Goal: Learn about a topic: Learn about a topic

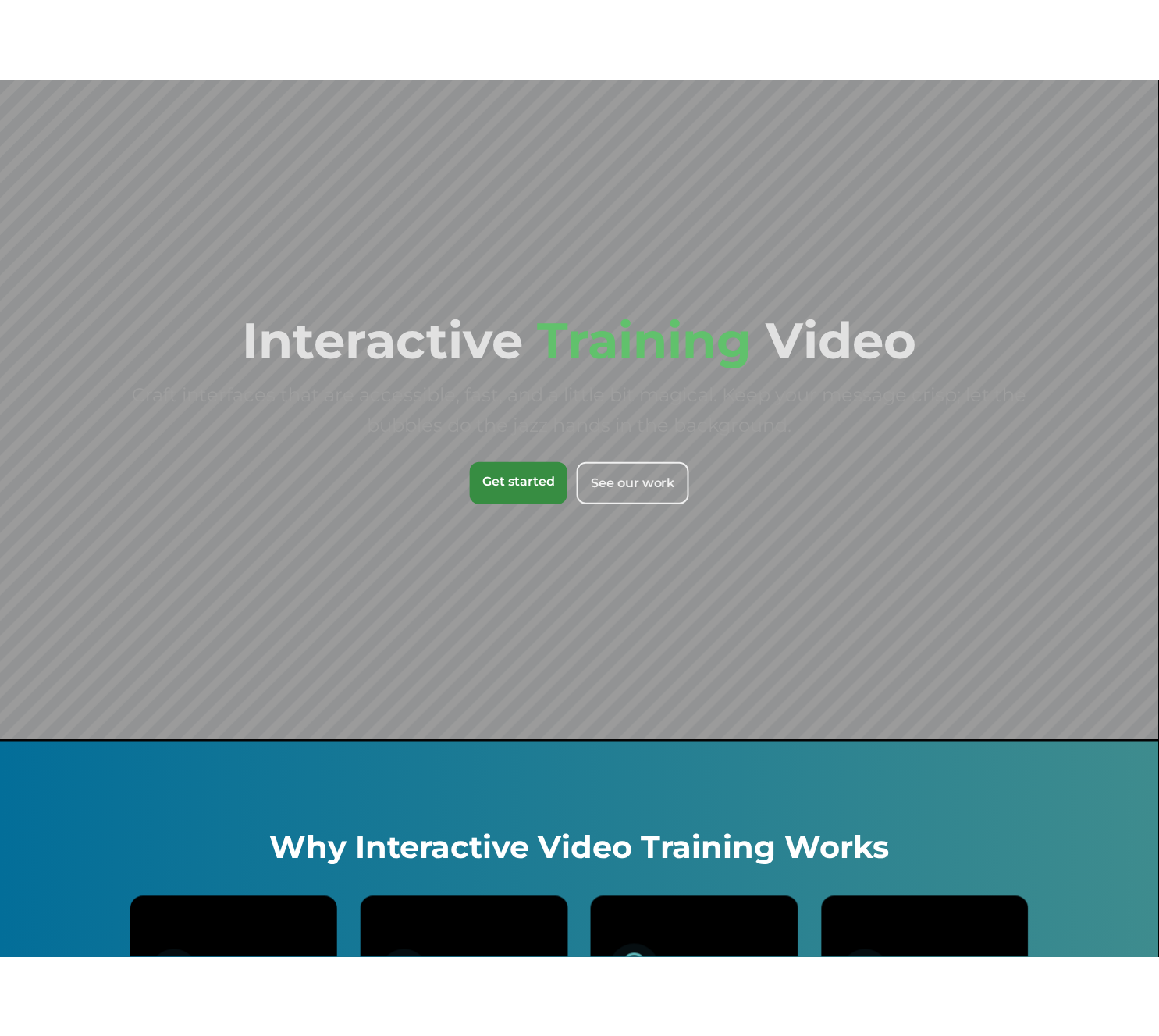
scroll to position [12, 0]
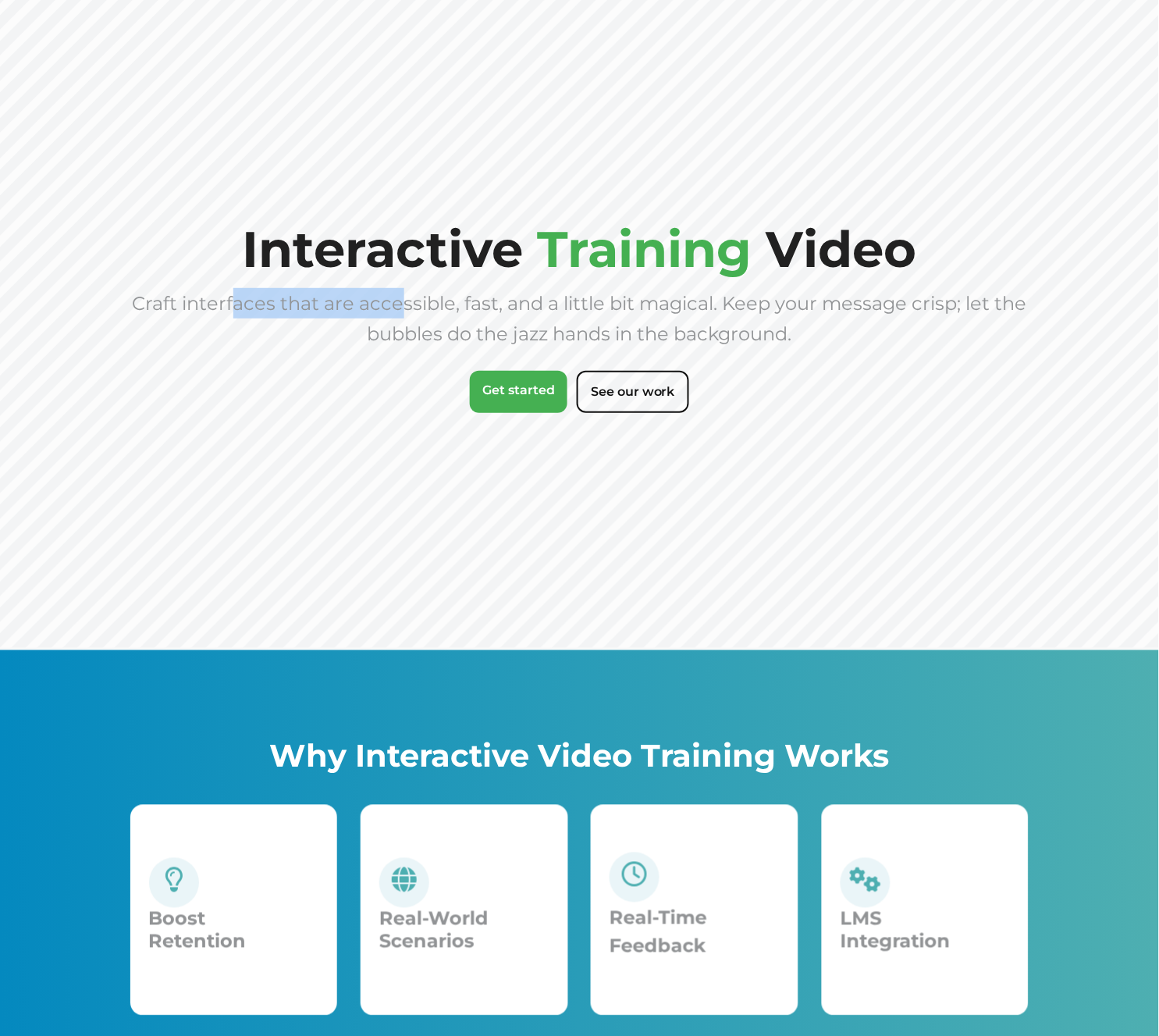
drag, startPoint x: 250, startPoint y: 303, endPoint x: 403, endPoint y: 300, distance: 153.0
click at [403, 300] on span "Craft interfaces that are accessible, fast, and a little bit magical. Keep your…" at bounding box center [580, 317] width 894 height 53
click at [542, 316] on div "Craft interfaces that are accessible, fast, and a little bit magical. Keep your…" at bounding box center [579, 317] width 899 height 61
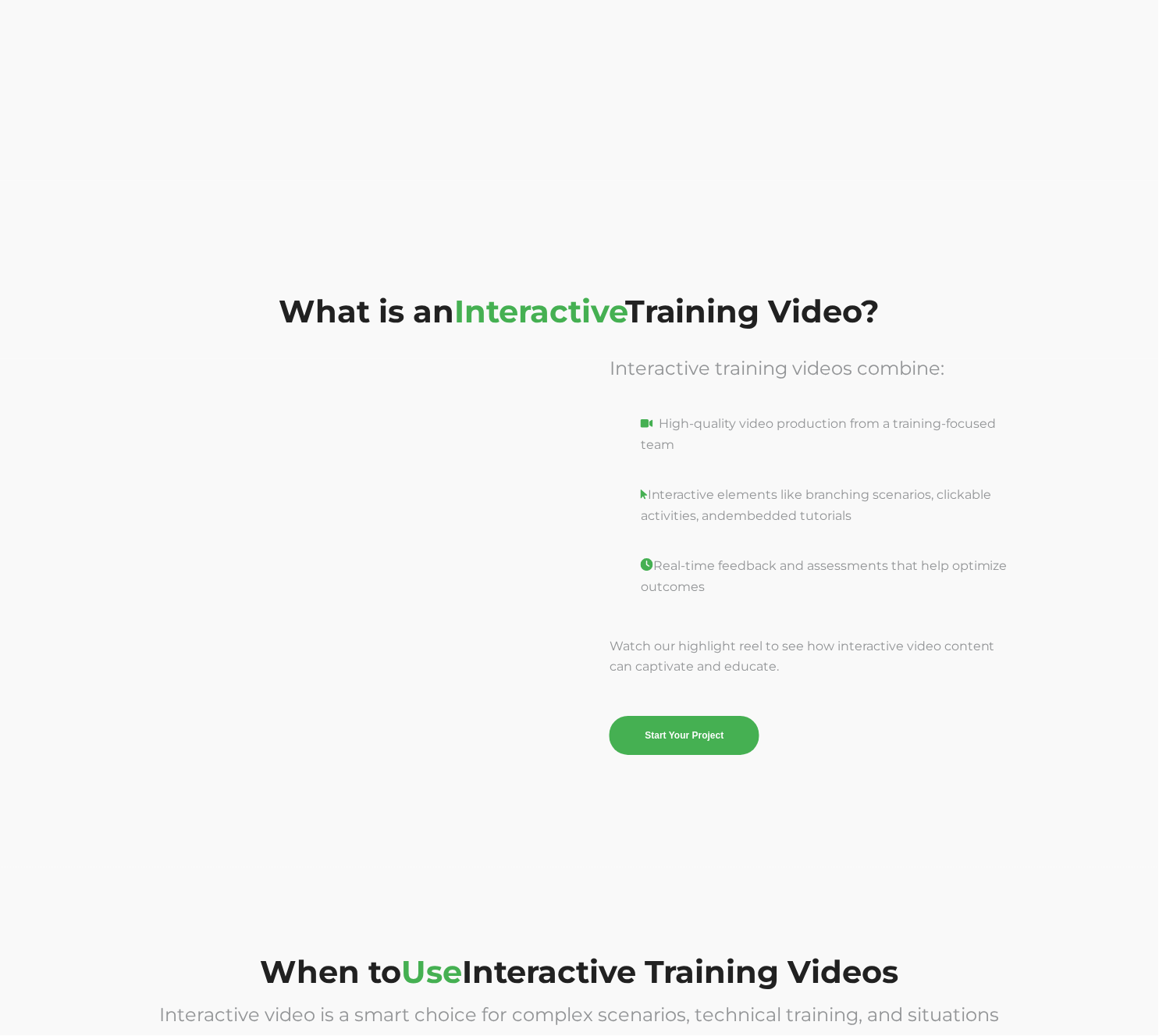
scroll to position [2114, 0]
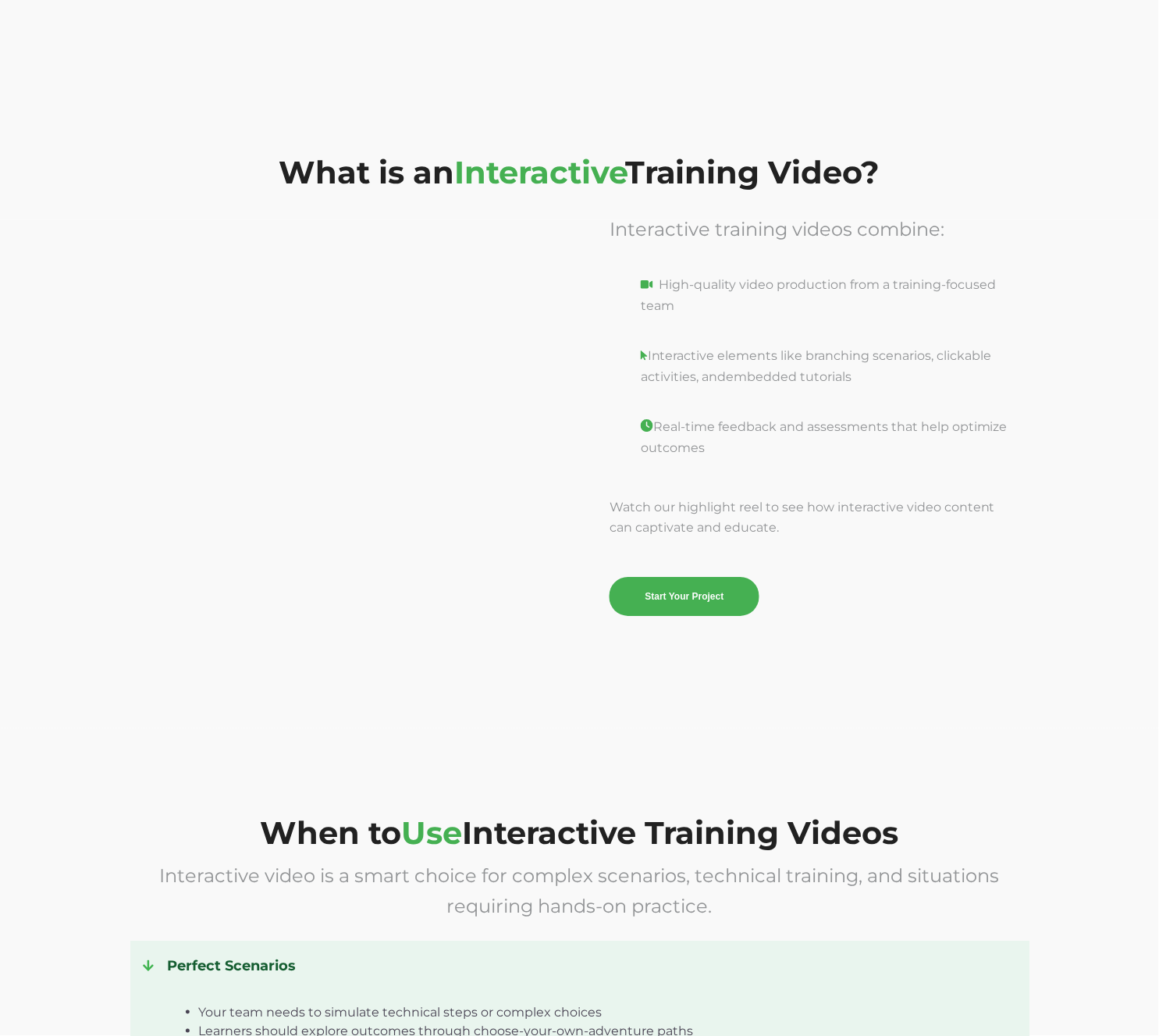
click at [514, 214] on div at bounding box center [348, 414] width 438 height 401
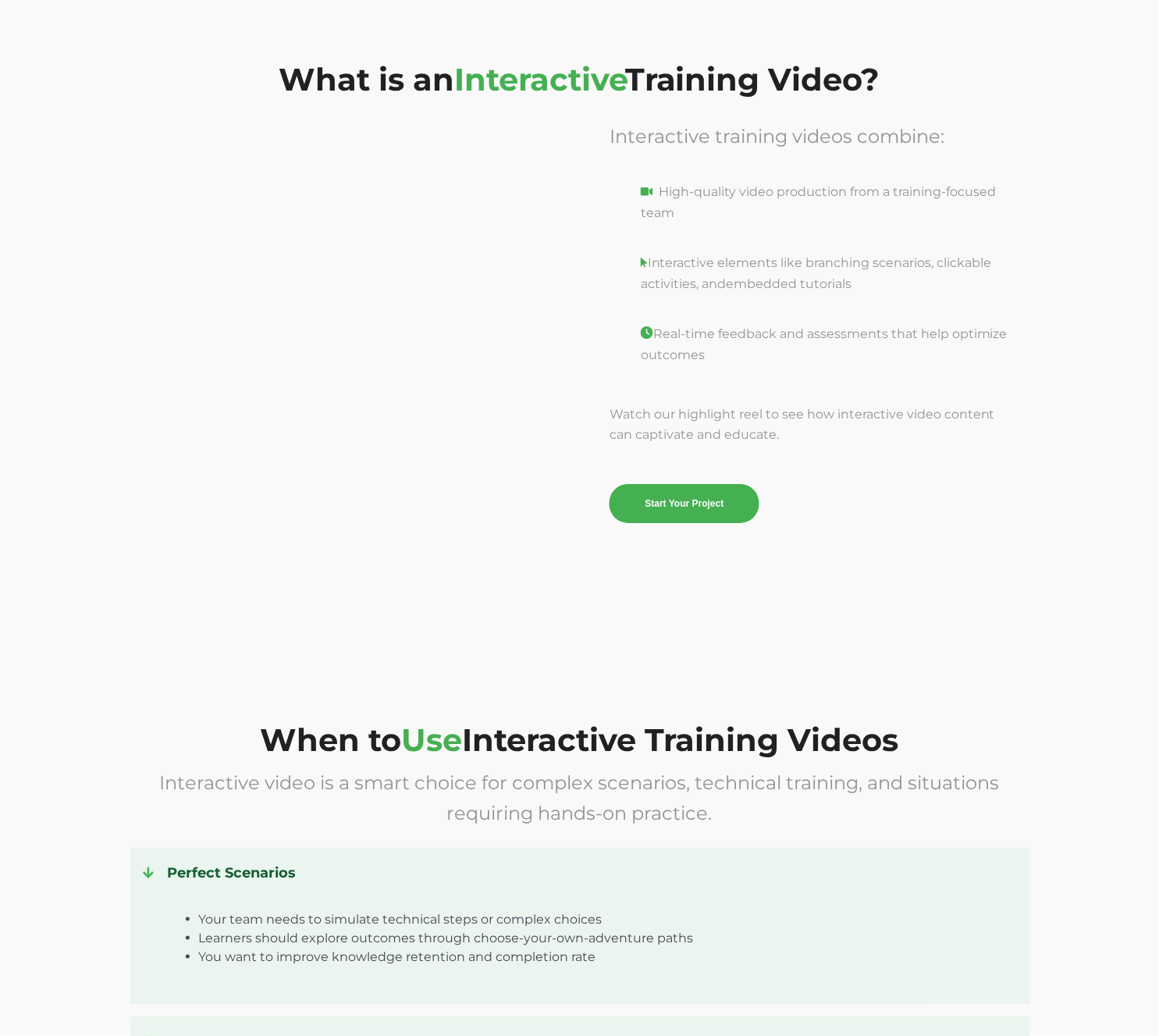
scroll to position [2628, 0]
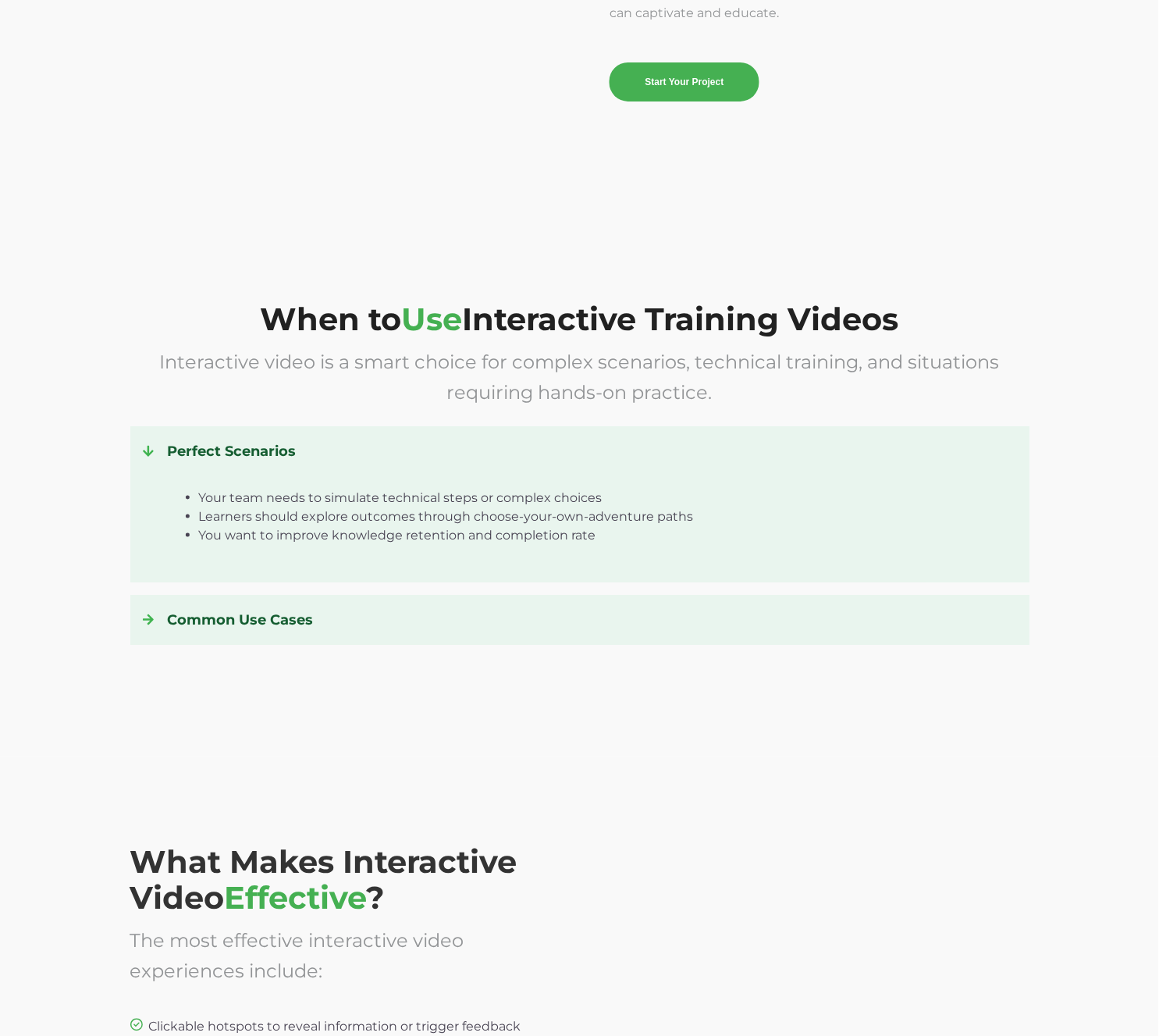
click at [152, 444] on icon at bounding box center [147, 450] width 11 height 13
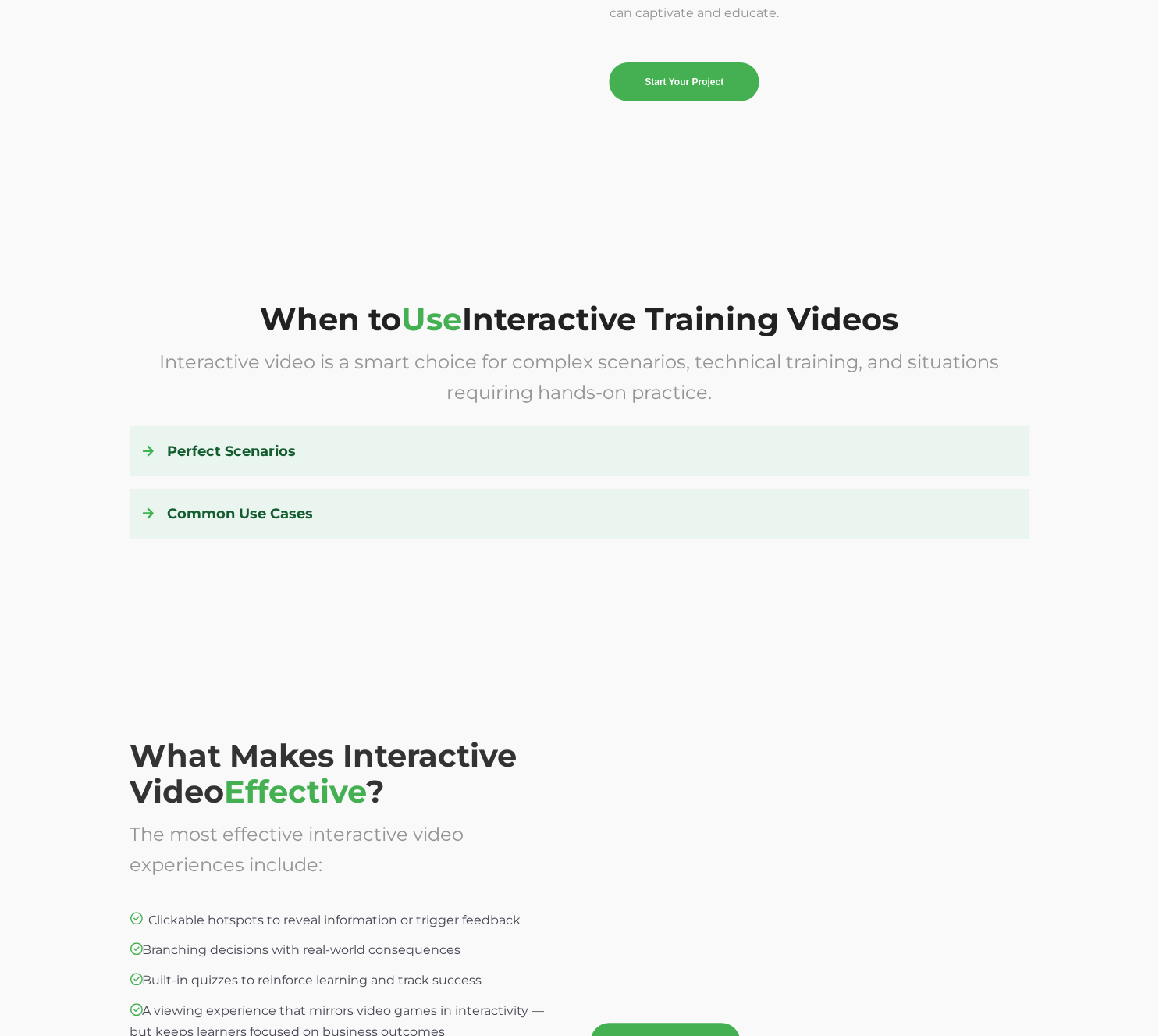
click at [151, 445] on icon at bounding box center [147, 450] width 11 height 11
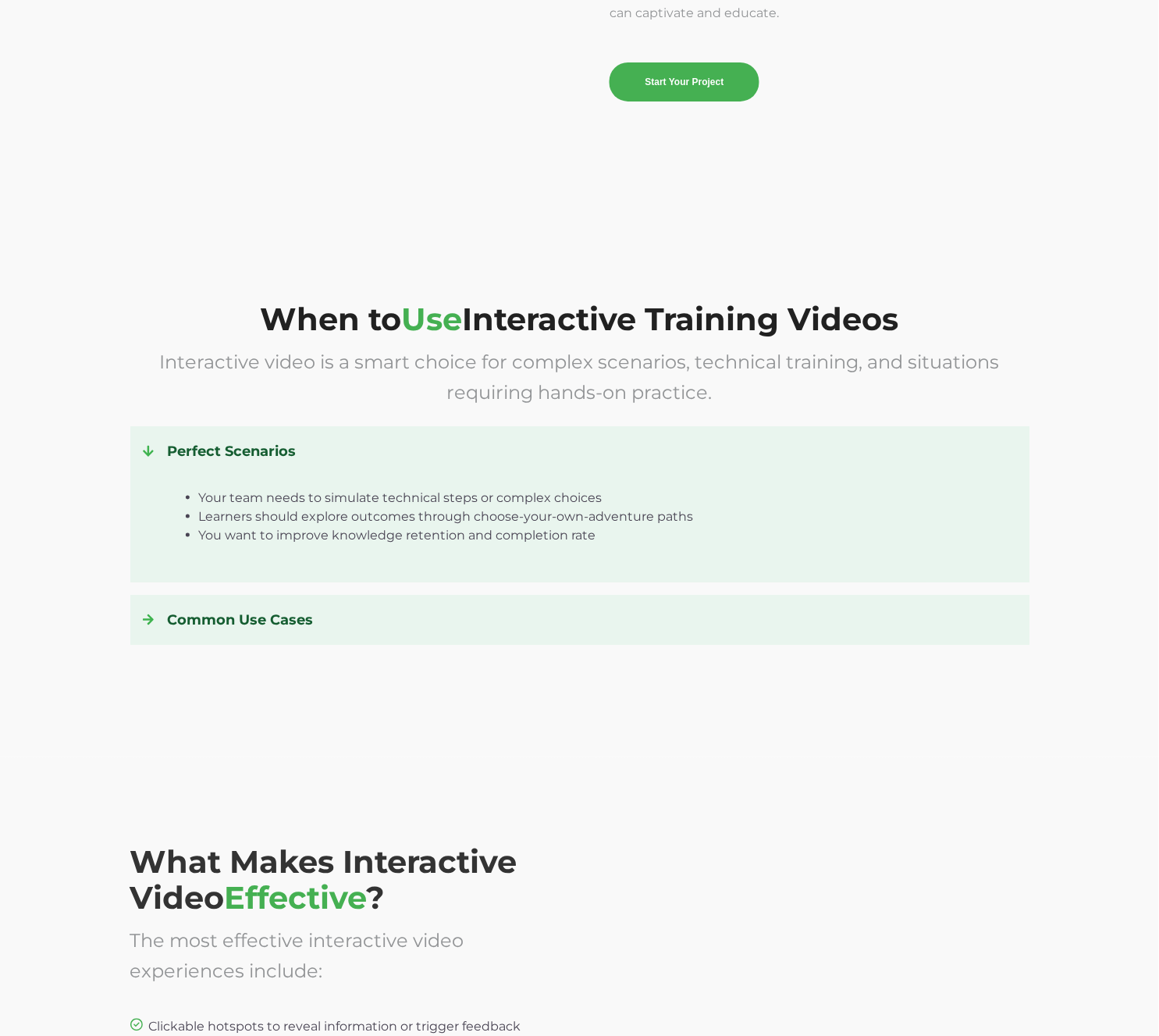
click at [544, 441] on h4 "Perfect Scenarios" at bounding box center [579, 451] width 874 height 25
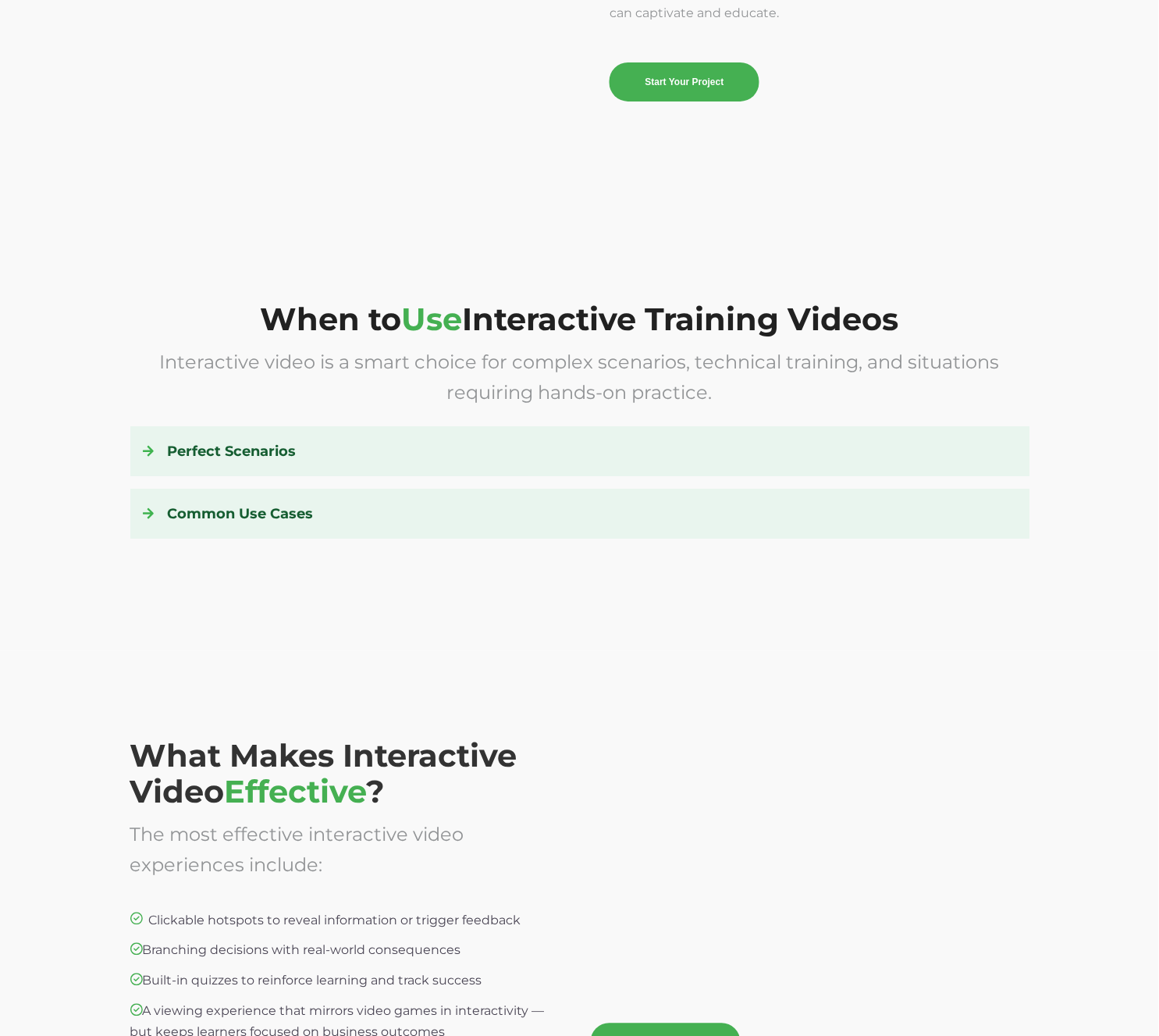
click at [527, 516] on h4 "Common Use Cases" at bounding box center [579, 514] width 874 height 25
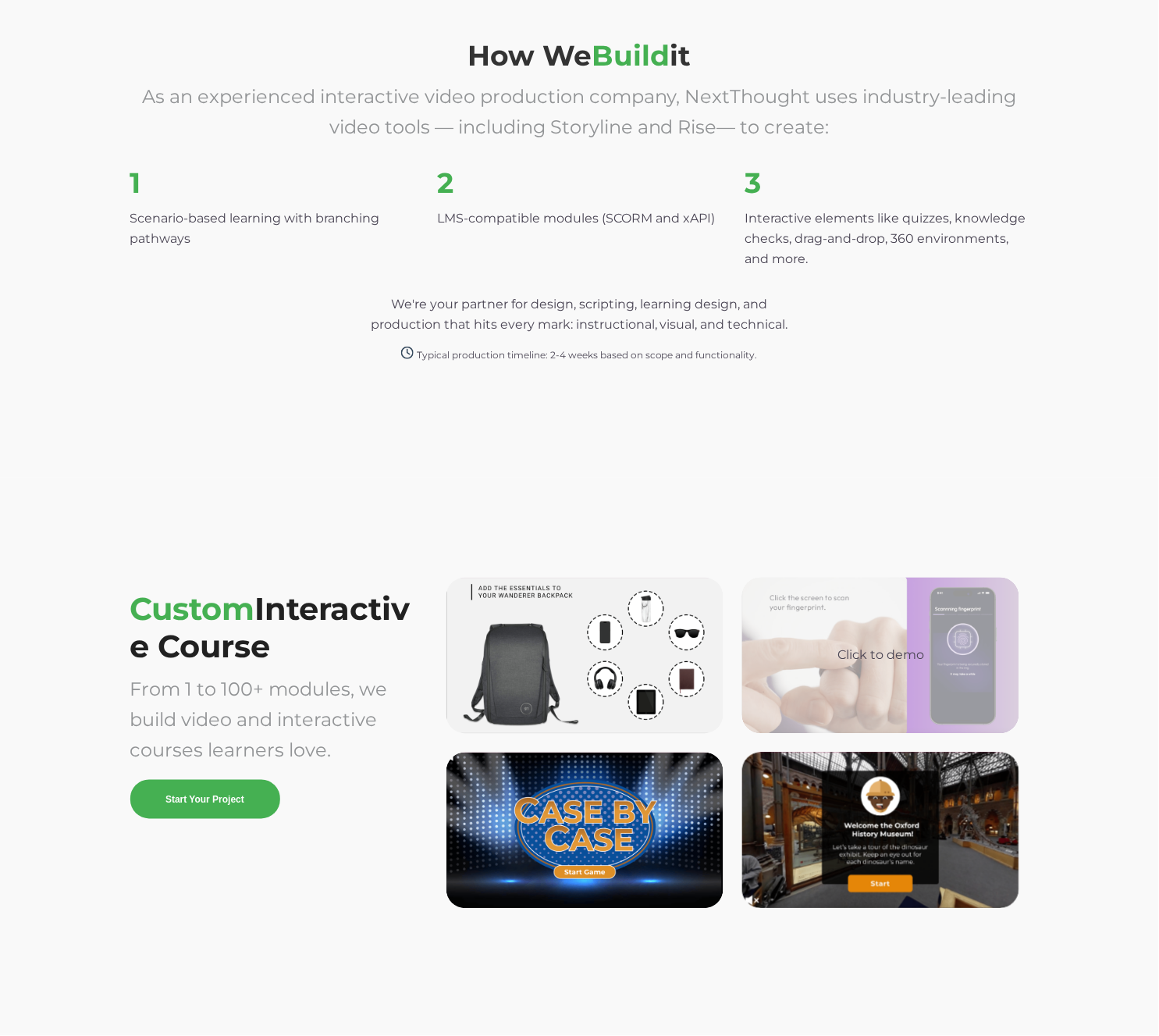
scroll to position [4069, 0]
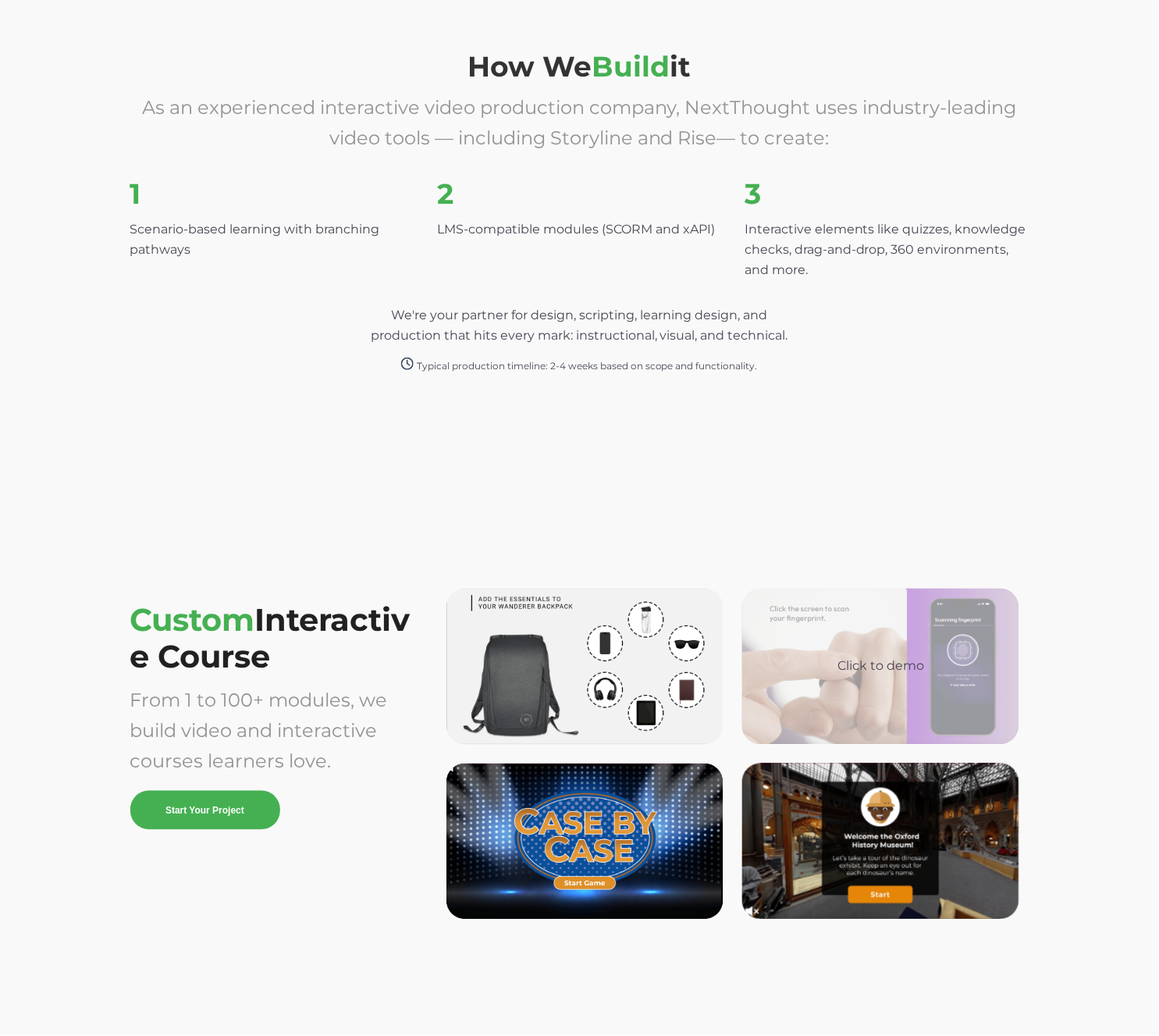
click at [867, 657] on div "Click to demo" at bounding box center [880, 666] width 252 height 18
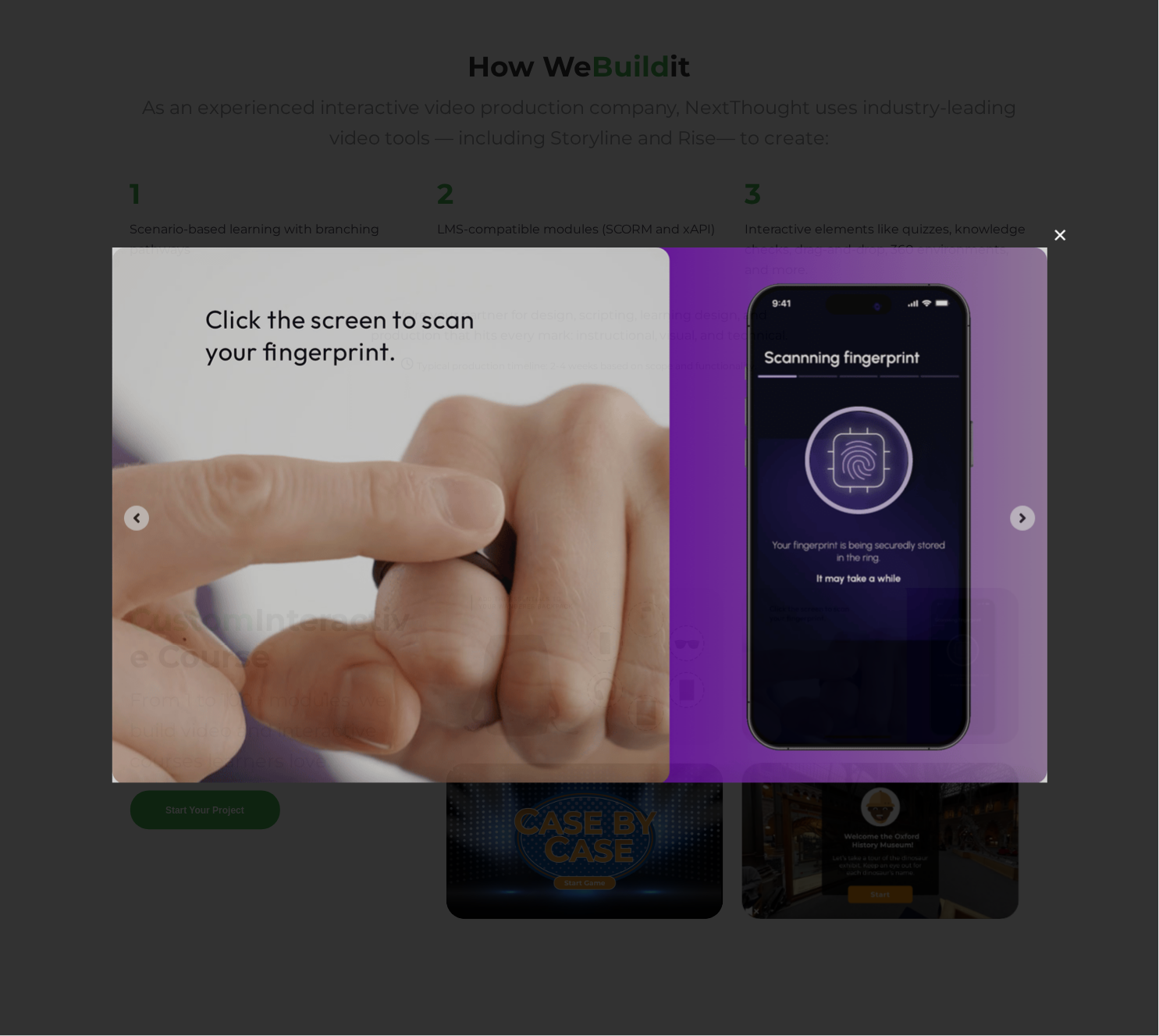
click at [942, 517] on img at bounding box center [580, 515] width 937 height 536
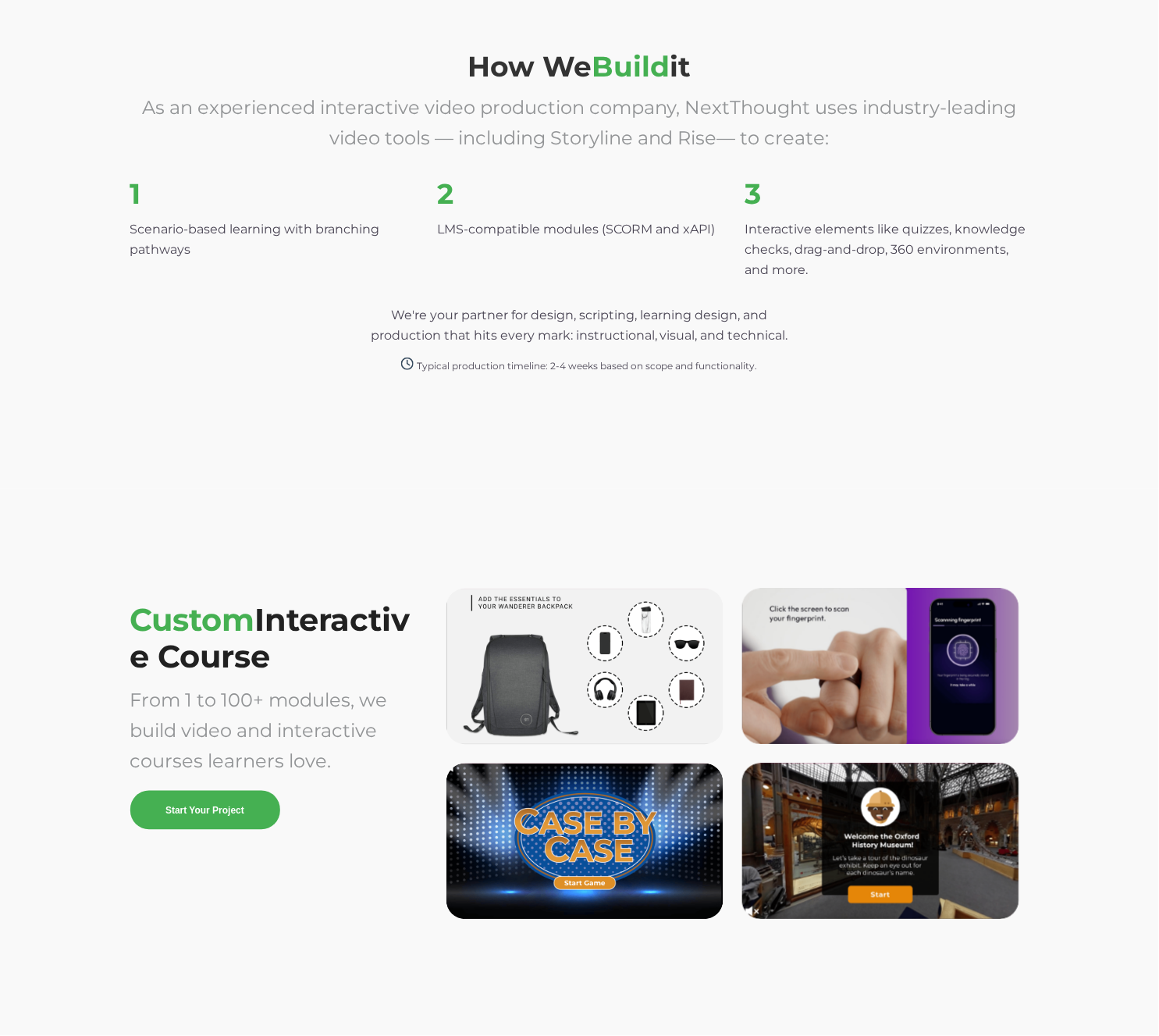
click at [743, 280] on div "We're your partner for design, scripting, learning design, and production that …" at bounding box center [579, 328] width 899 height 96
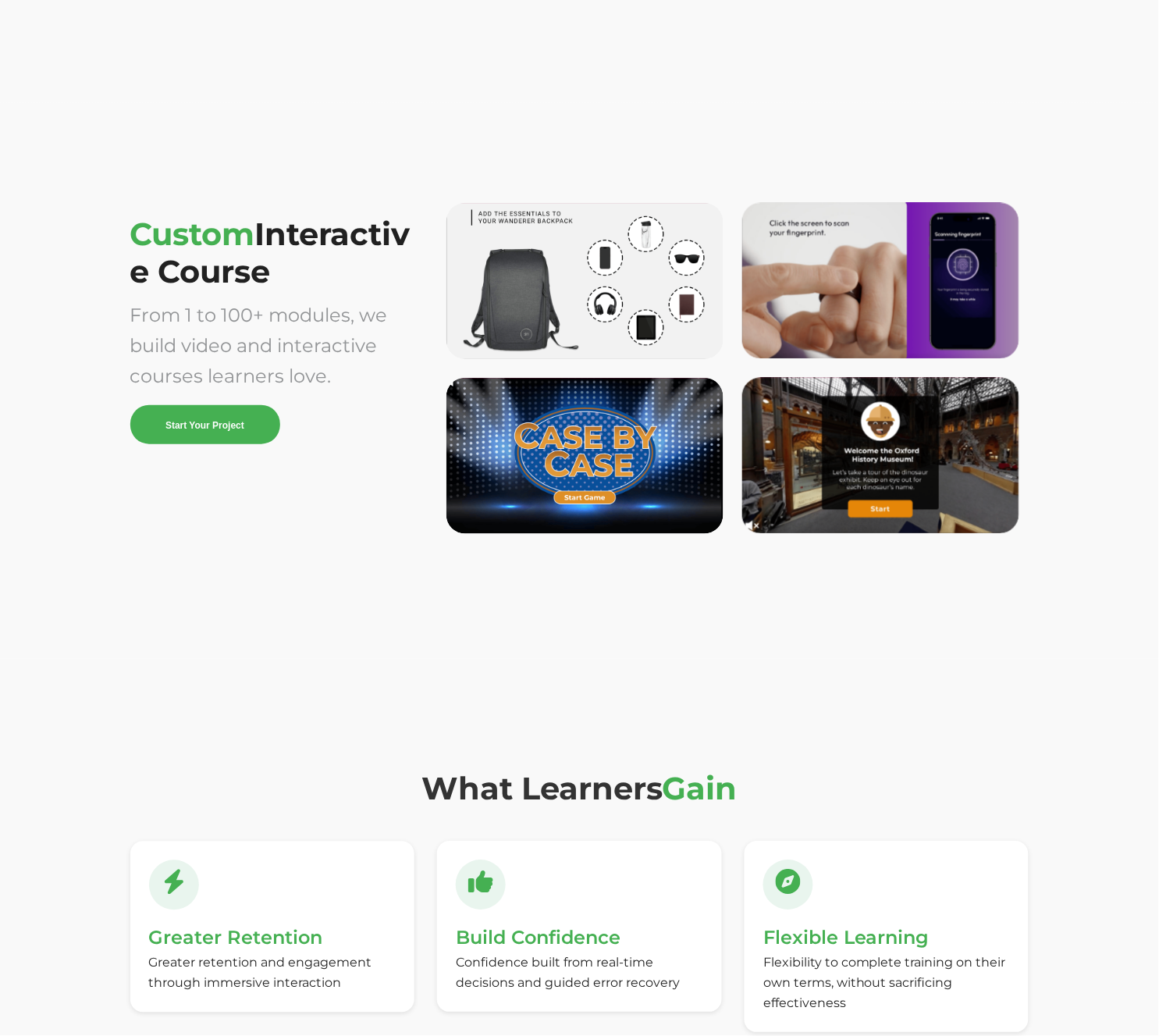
scroll to position [4733, 0]
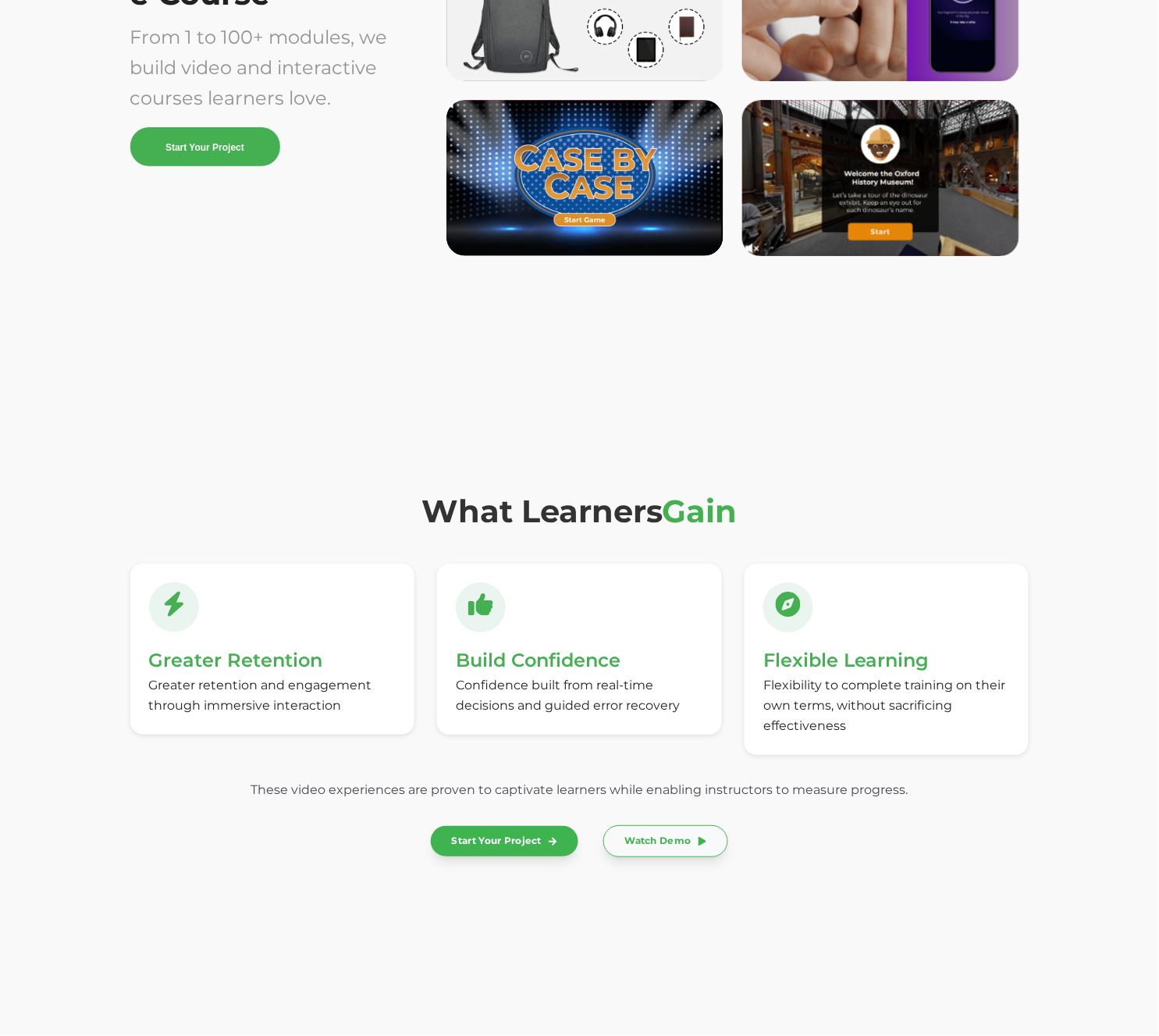
click at [641, 741] on div "Greater Retention Greater retention and engagement through immersive interactio…" at bounding box center [579, 659] width 899 height 191
click at [639, 684] on div "Confidence built from real-time decisions and guided error recovery" at bounding box center [579, 695] width 246 height 40
click at [864, 710] on div "Flexibility to complete training on their own terms, without sacrificing effect…" at bounding box center [886, 705] width 246 height 61
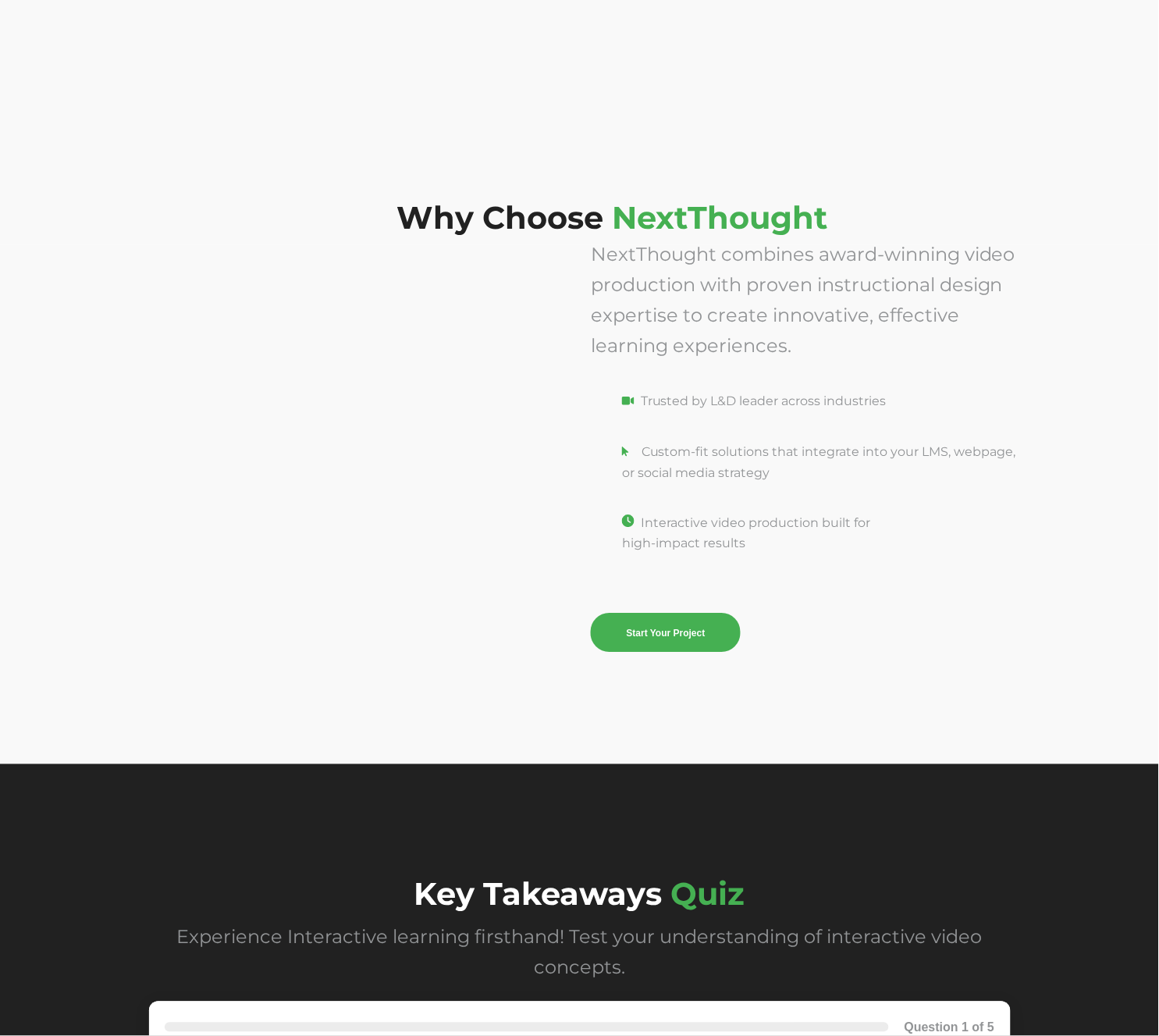
scroll to position [5827, 0]
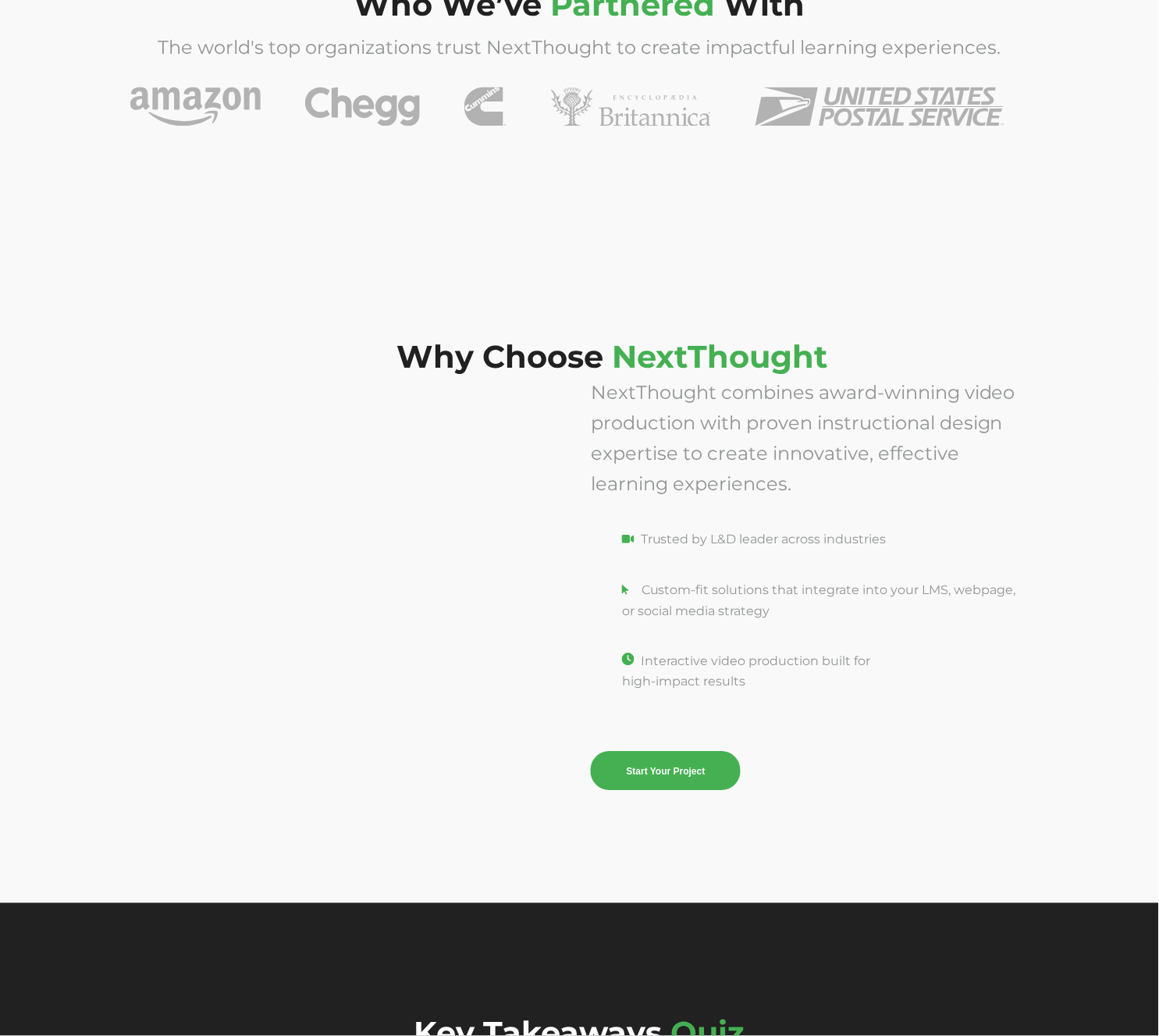
click at [682, 462] on span "NextThought combines award-winning video production with proven instructional d…" at bounding box center [802, 439] width 424 height 114
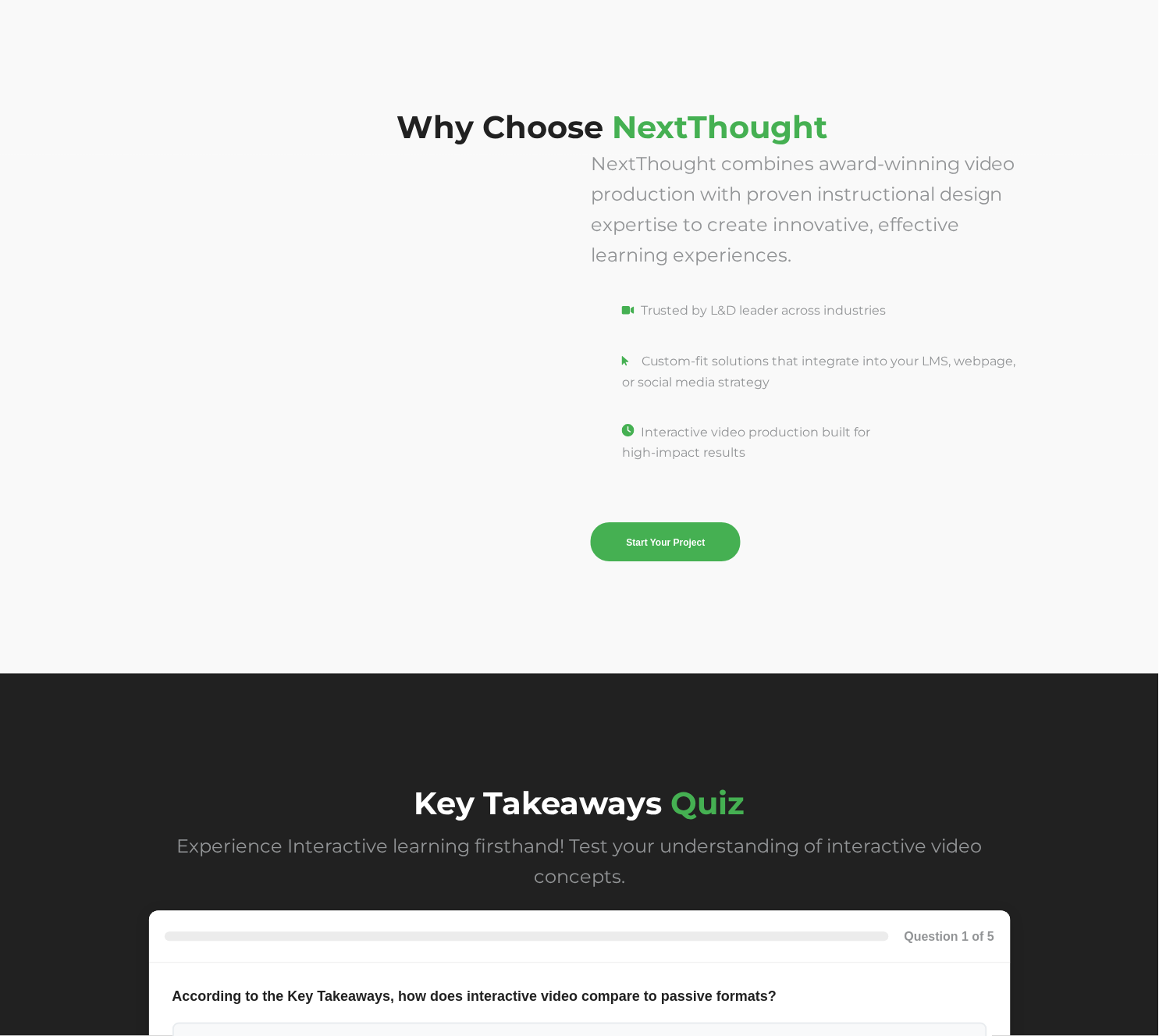
scroll to position [6469, 0]
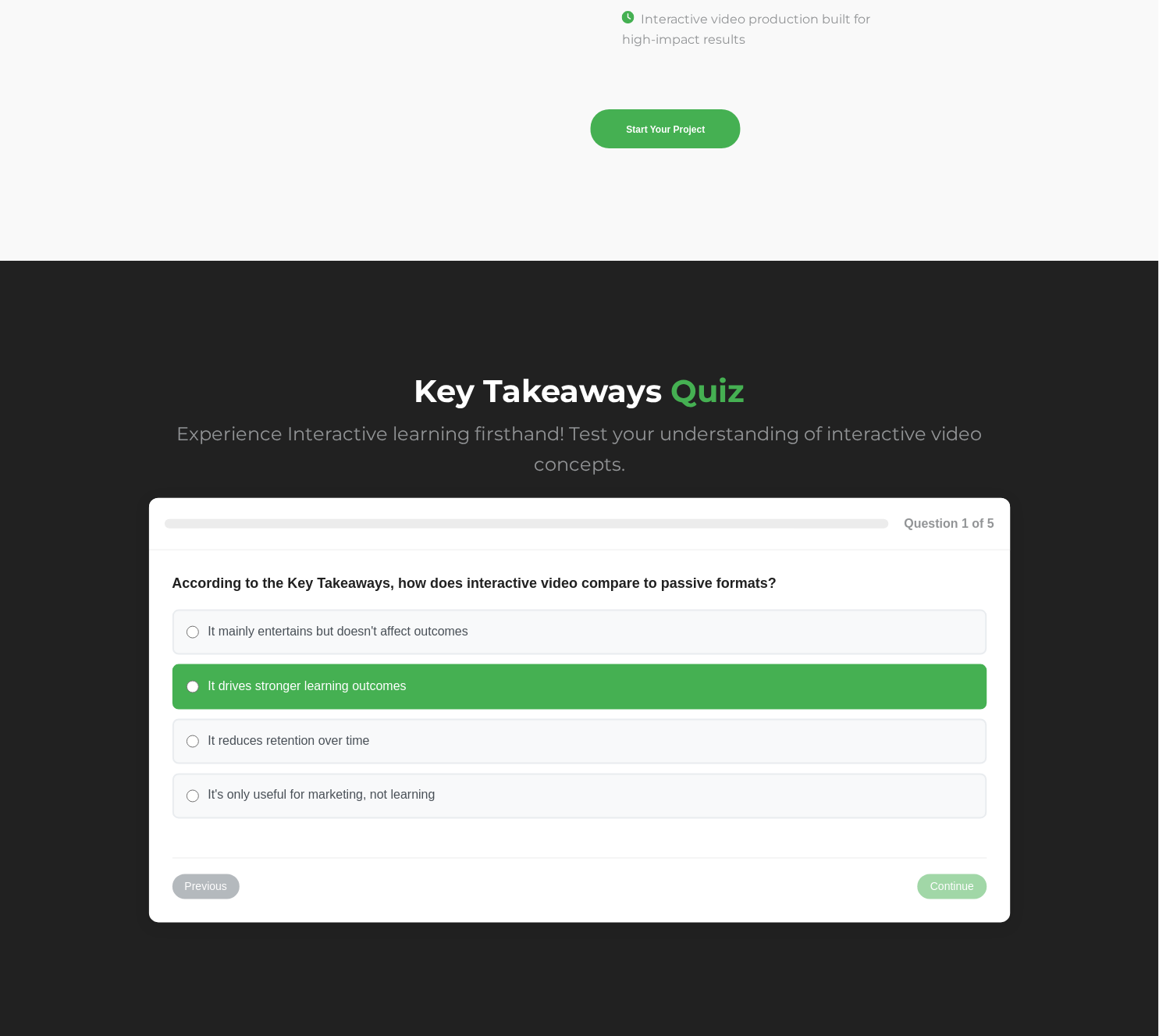
click at [580, 669] on label "It drives stronger learning outcomes" at bounding box center [579, 686] width 815 height 45
click at [199, 680] on input "It drives stronger learning outcomes" at bounding box center [192, 686] width 13 height 13
radio input "true"
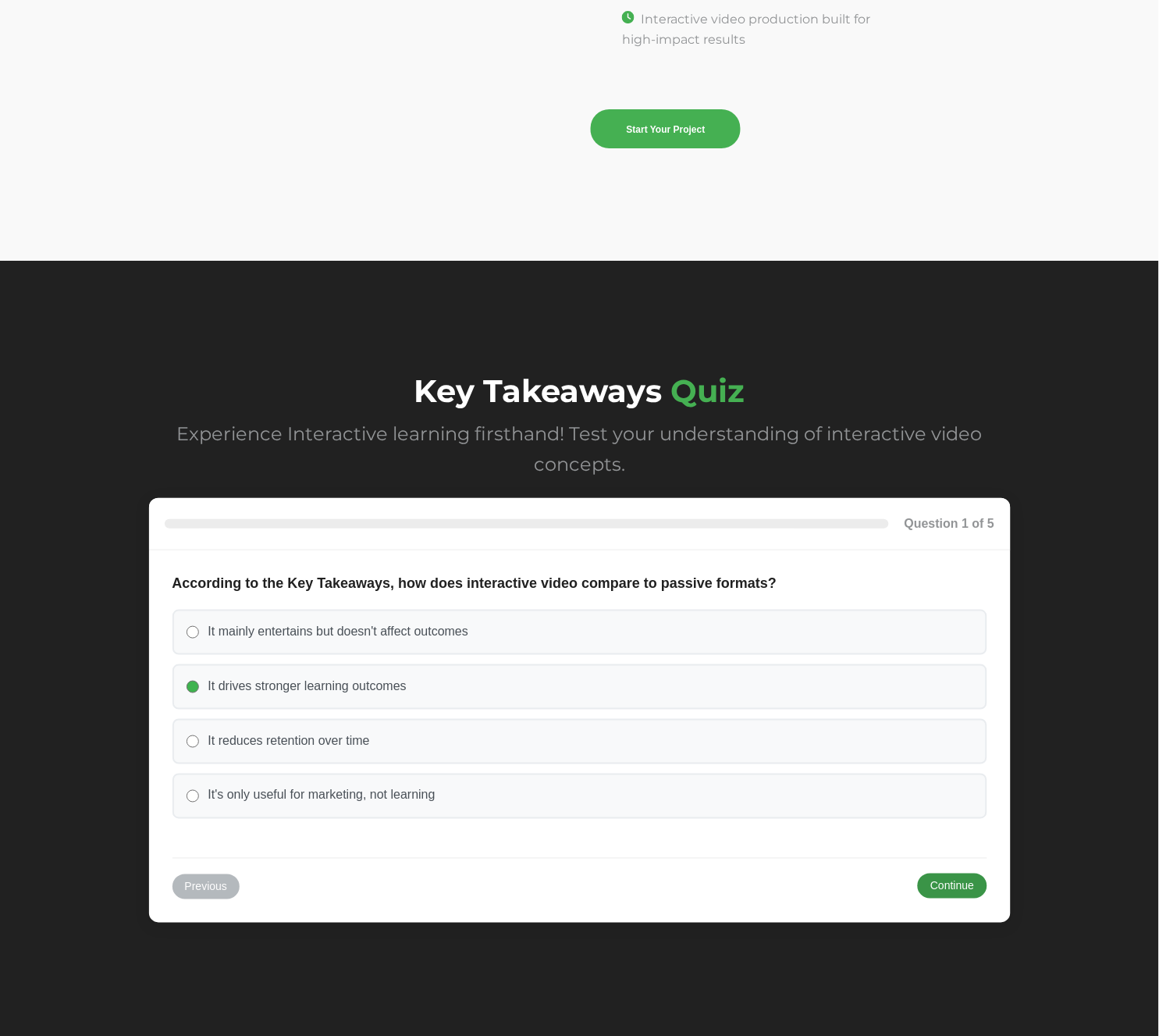
drag, startPoint x: 930, startPoint y: 868, endPoint x: 922, endPoint y: 870, distance: 8.2
click at [930, 873] on button "Continue" at bounding box center [951, 886] width 68 height 25
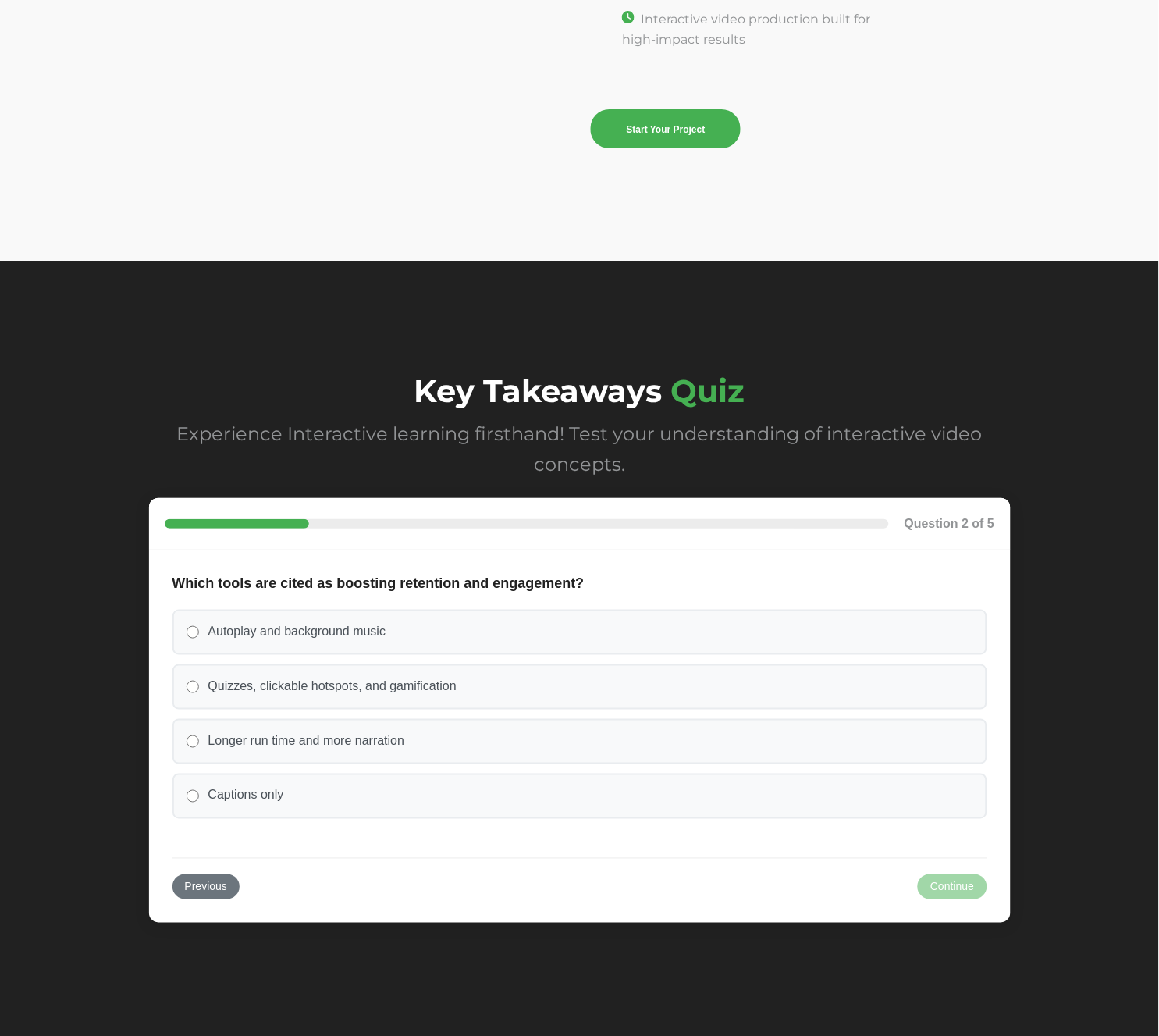
click at [647, 867] on div "Previous Continue Submit Reset" at bounding box center [579, 878] width 815 height 41
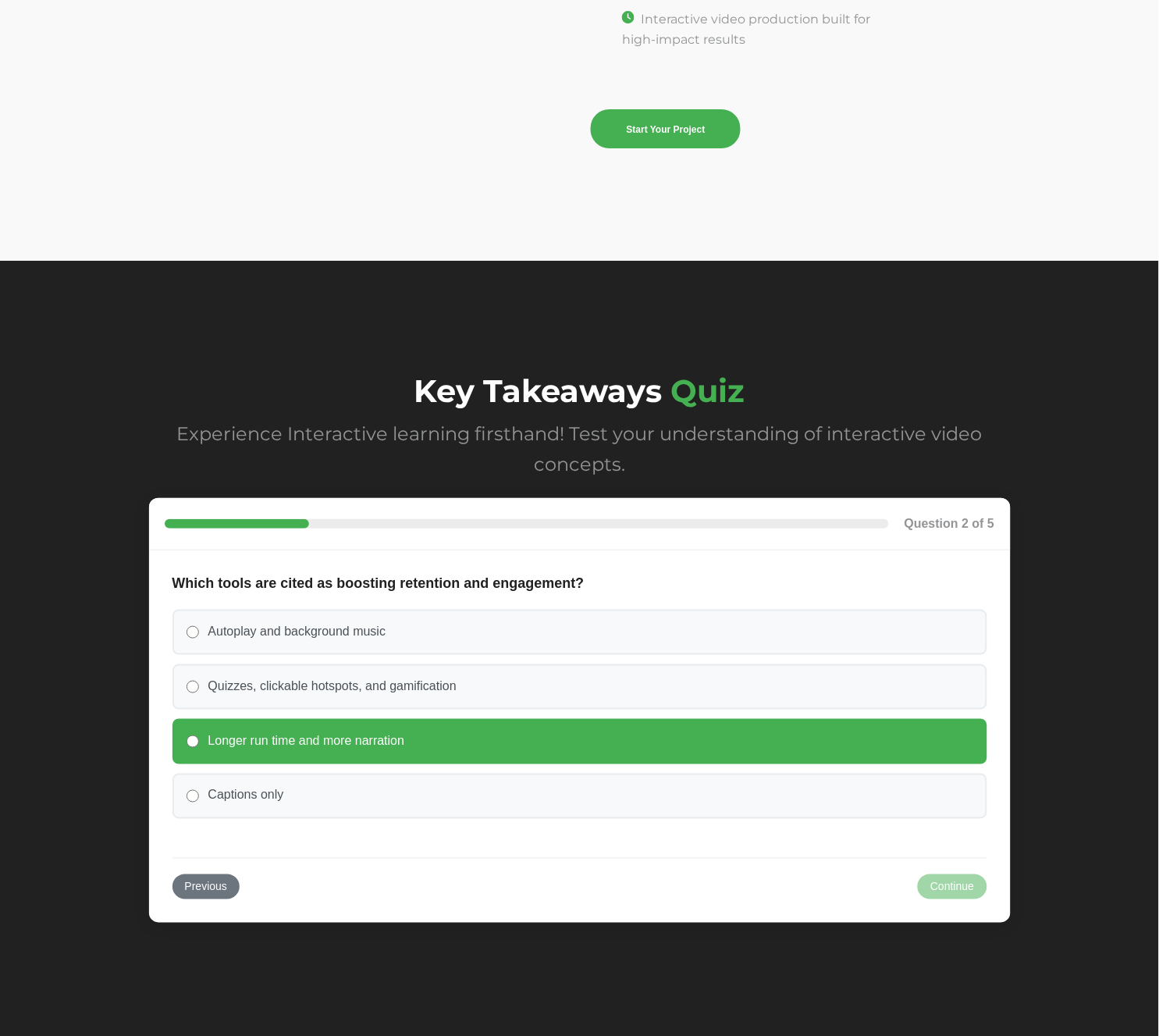
click at [565, 733] on label "Longer run time and more narration" at bounding box center [579, 741] width 815 height 45
click at [199, 735] on input "Longer run time and more narration" at bounding box center [192, 741] width 13 height 13
radio input "true"
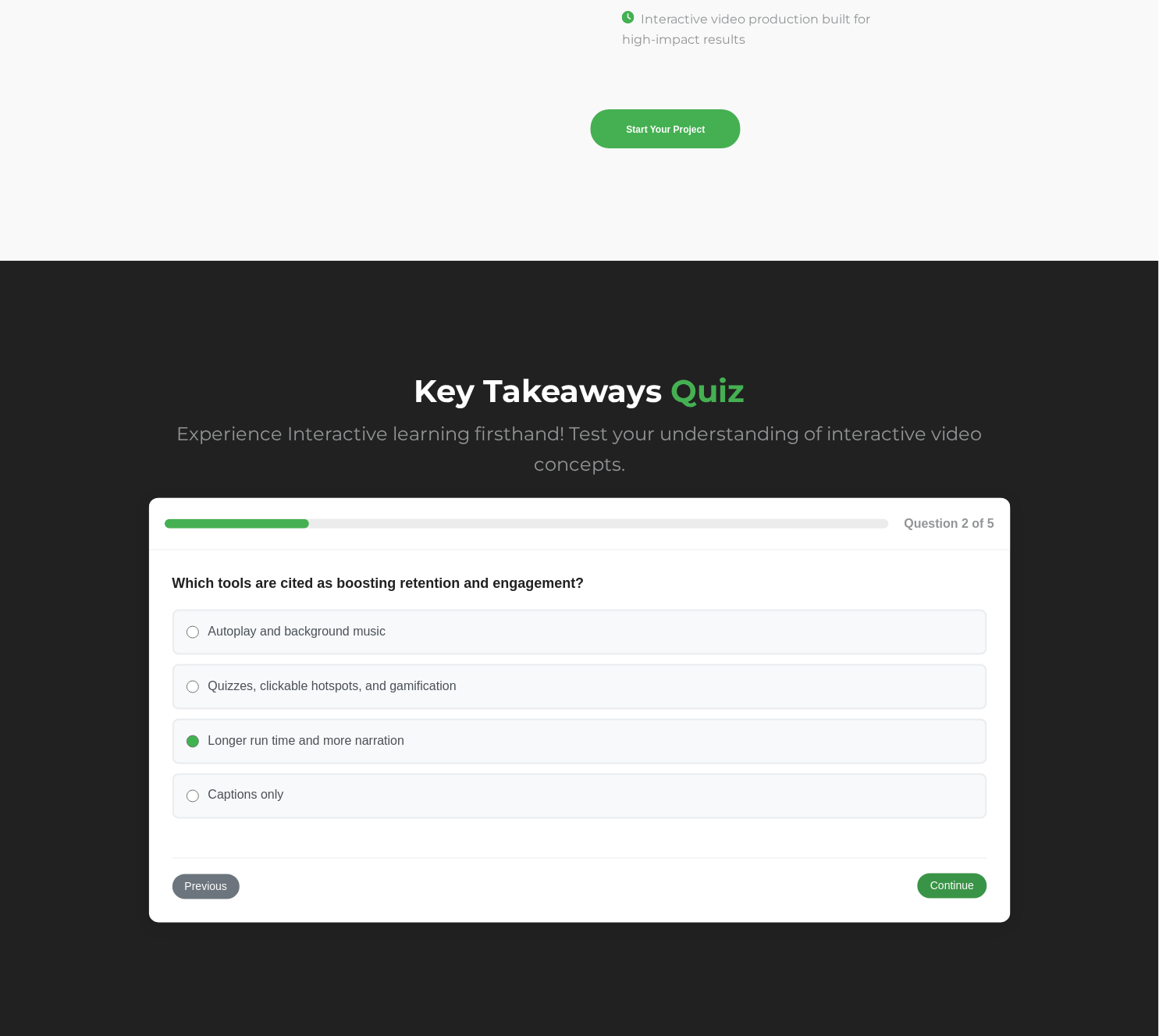
click at [957, 873] on button "Continue" at bounding box center [951, 886] width 68 height 25
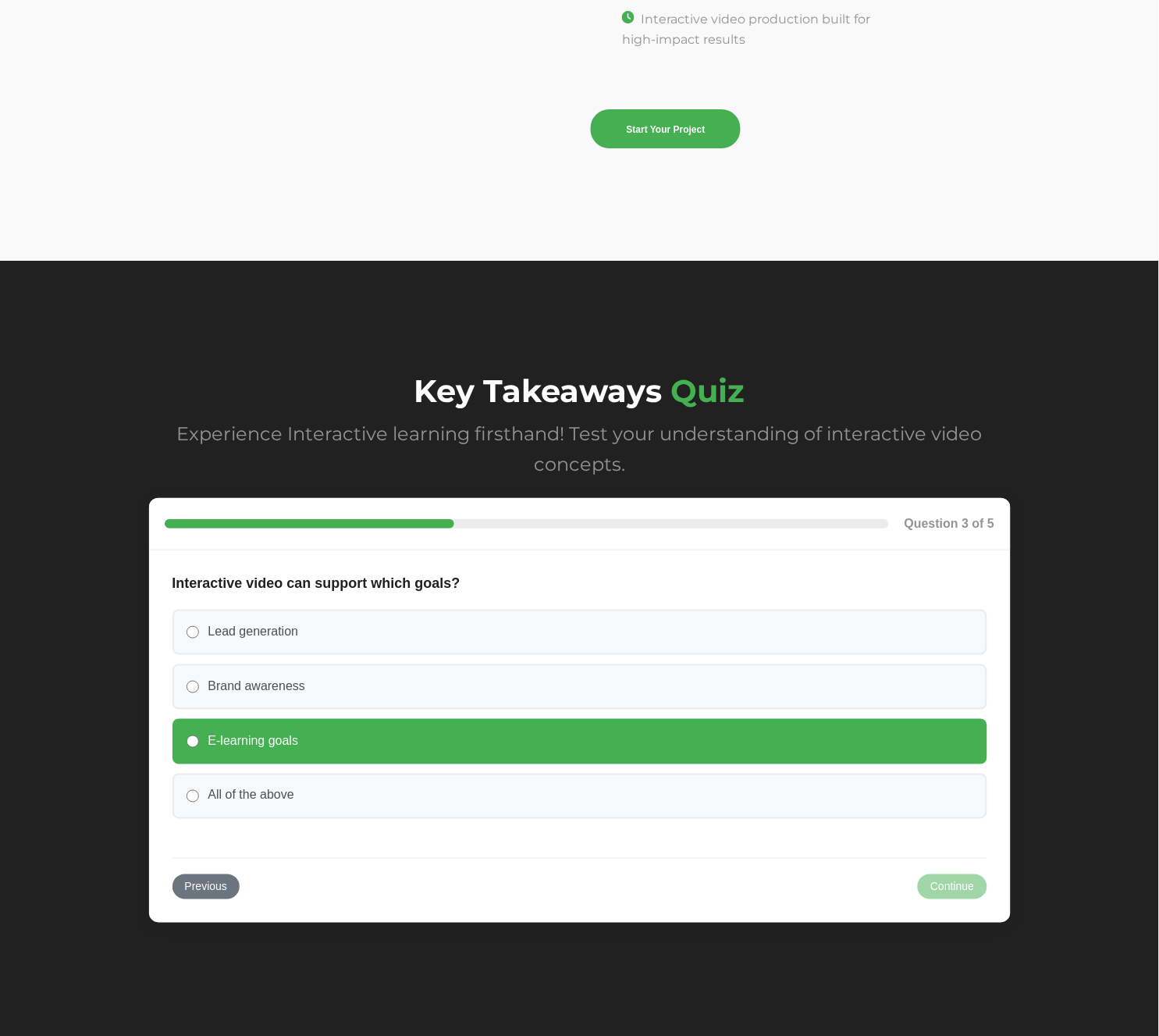
click at [691, 745] on label "E-learning goals" at bounding box center [579, 741] width 815 height 45
click at [199, 745] on input "E-learning goals" at bounding box center [192, 741] width 13 height 13
radio input "true"
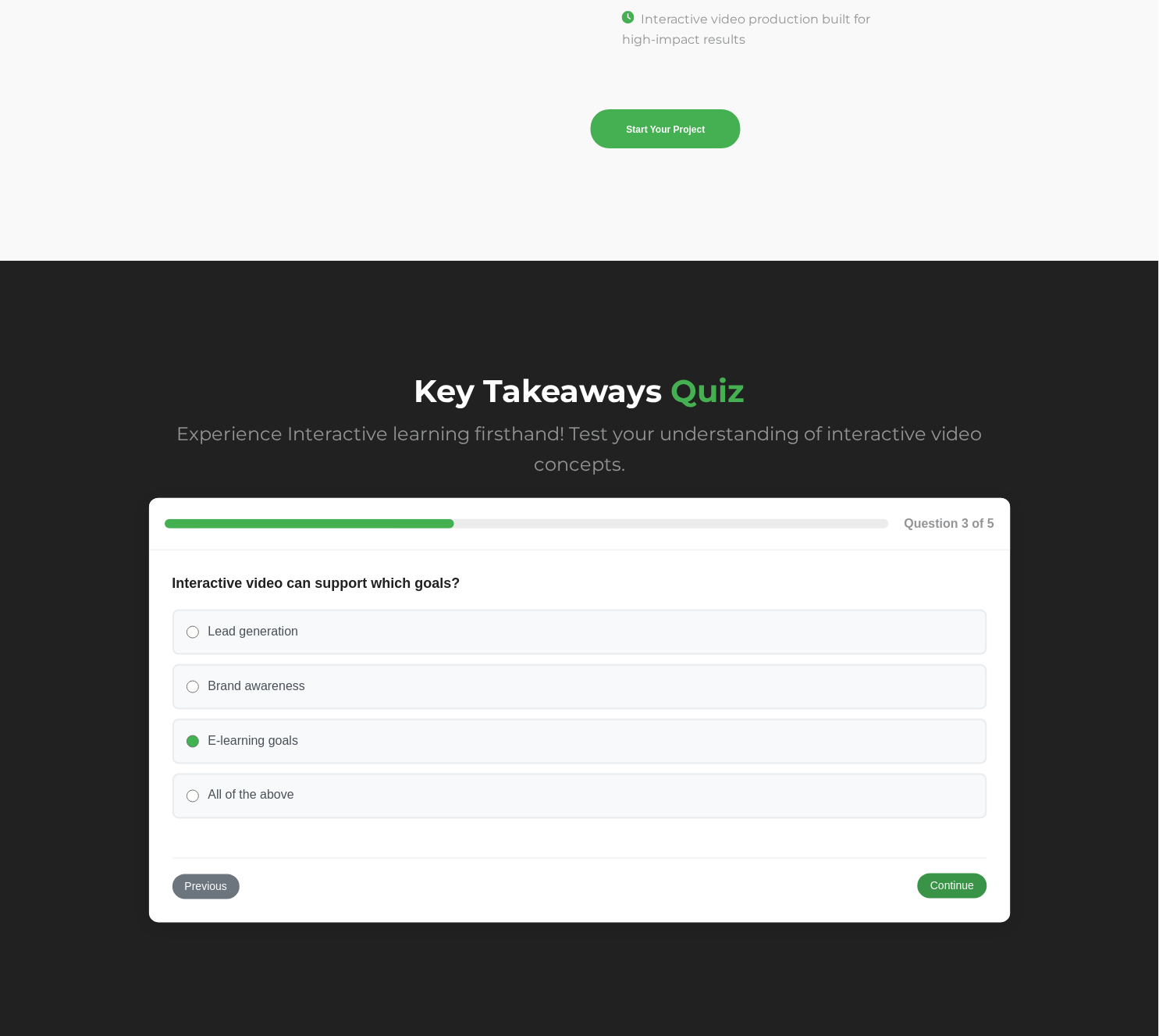
click at [973, 873] on button "Continue" at bounding box center [951, 886] width 68 height 25
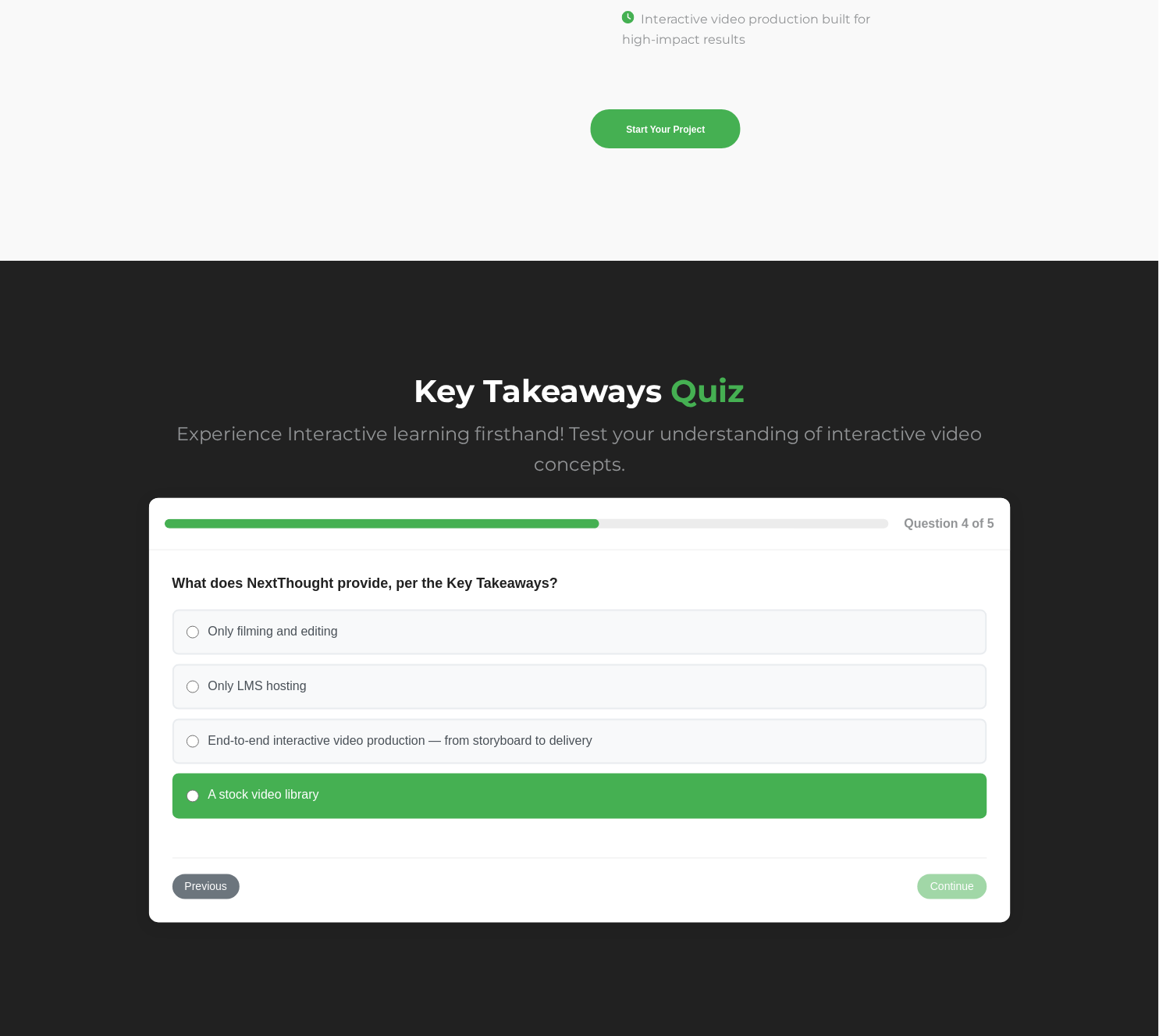
click at [784, 773] on label "A stock video library" at bounding box center [579, 796] width 815 height 45
click at [199, 790] on input "A stock video library" at bounding box center [192, 796] width 13 height 13
radio input "true"
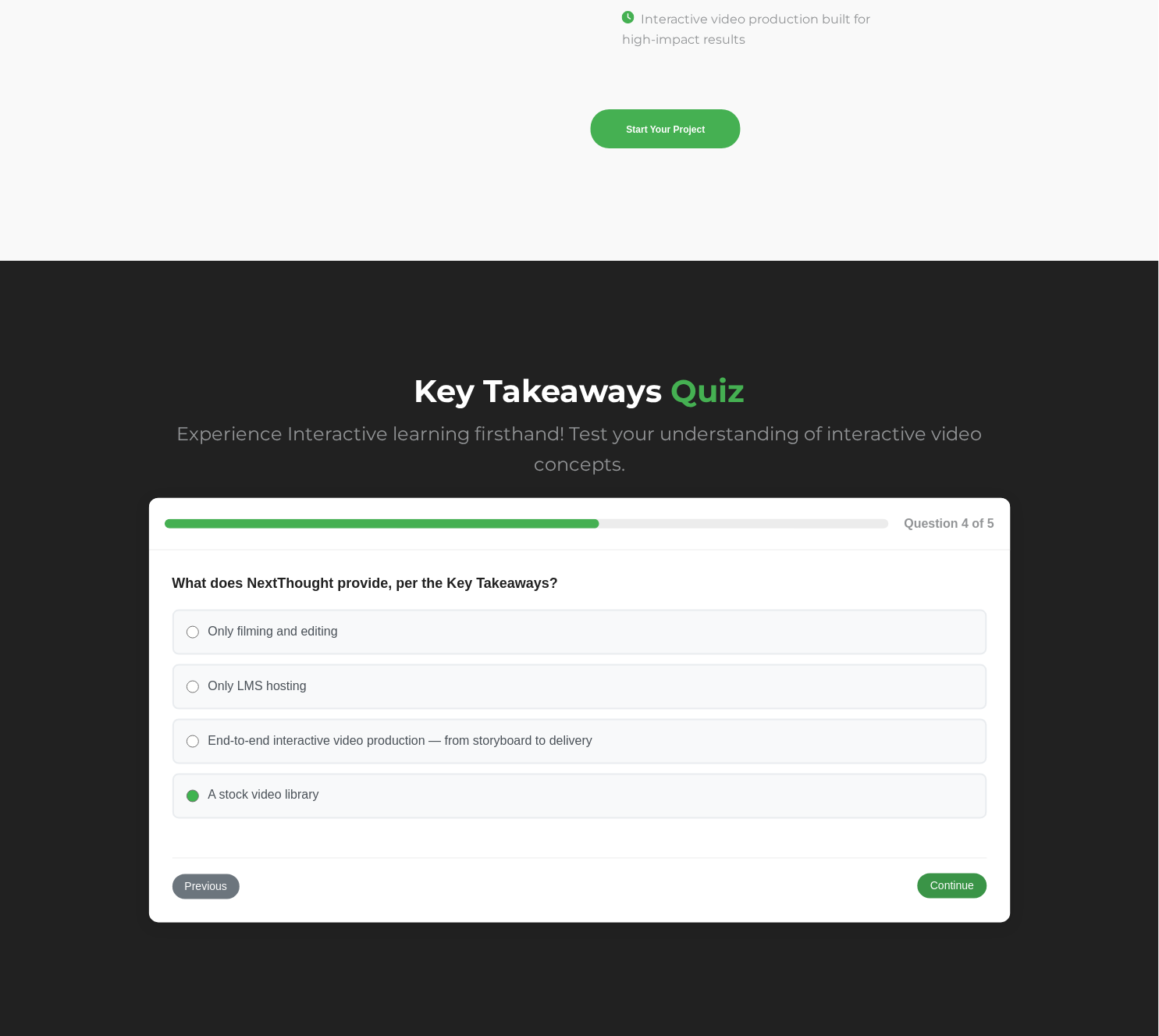
click at [945, 873] on button "Continue" at bounding box center [951, 886] width 68 height 25
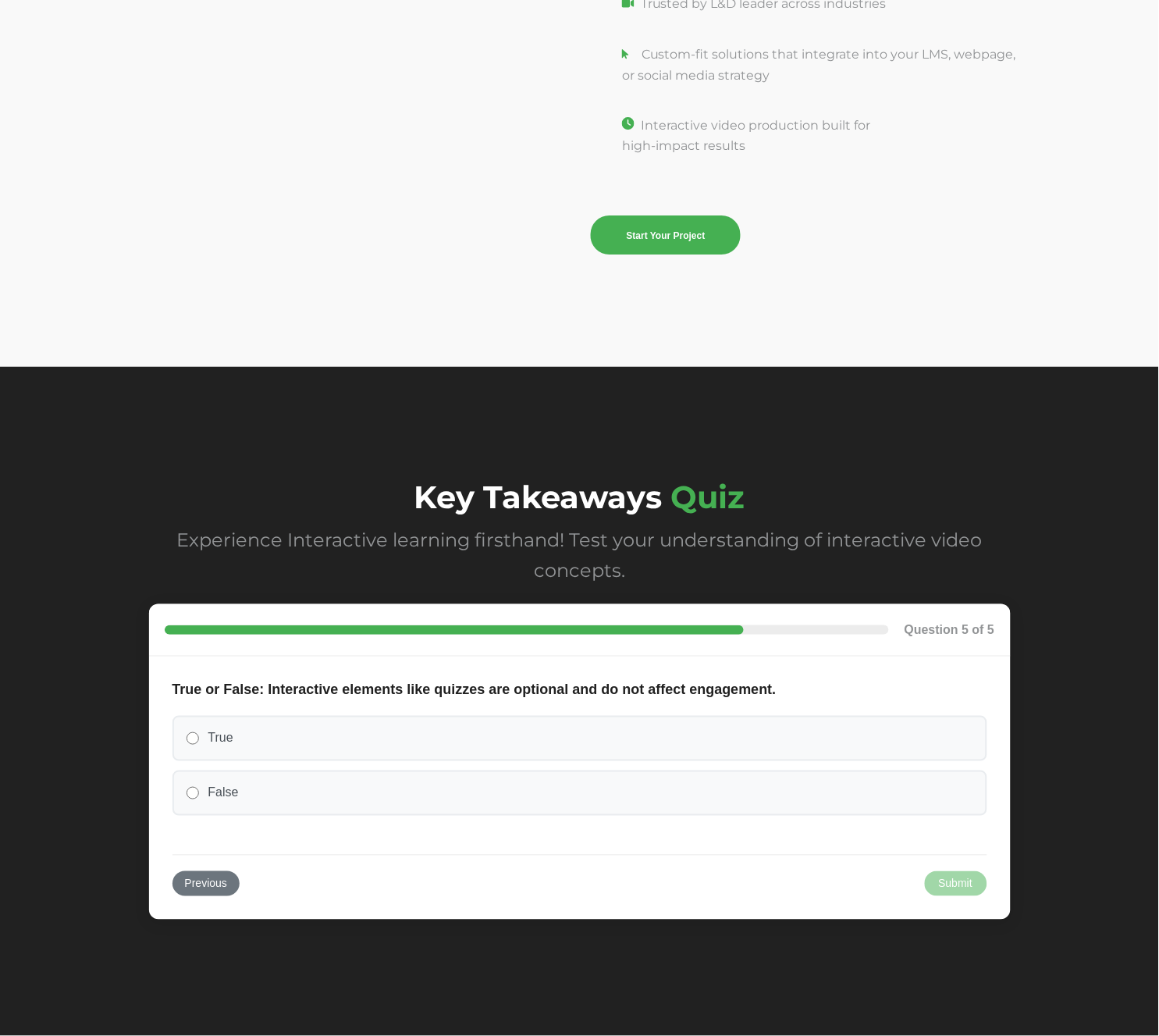
click at [696, 751] on div "True False" at bounding box center [579, 766] width 815 height 100
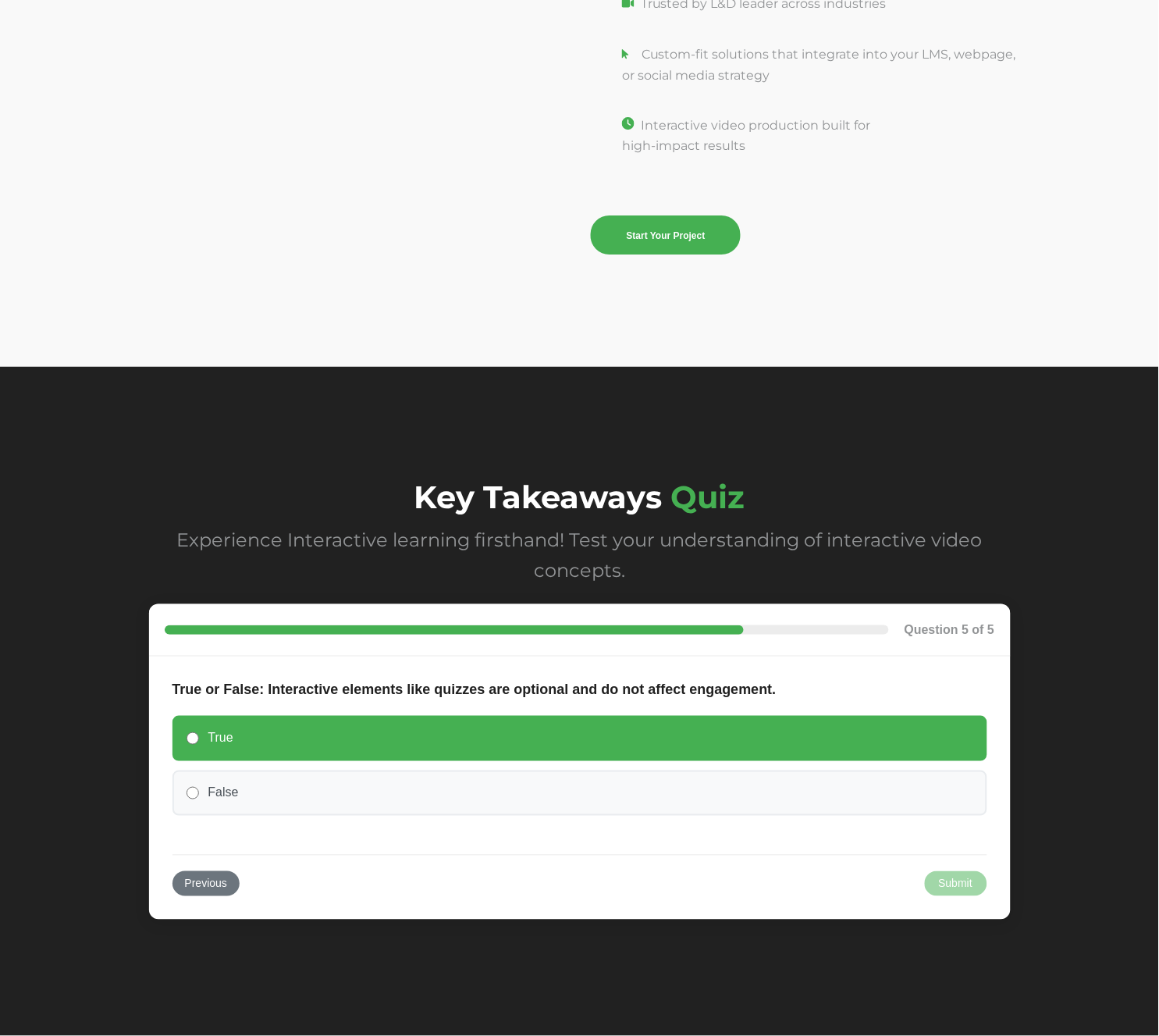
click at [693, 717] on label "True" at bounding box center [579, 738] width 815 height 45
click at [199, 732] on input "True" at bounding box center [192, 738] width 13 height 13
radio input "true"
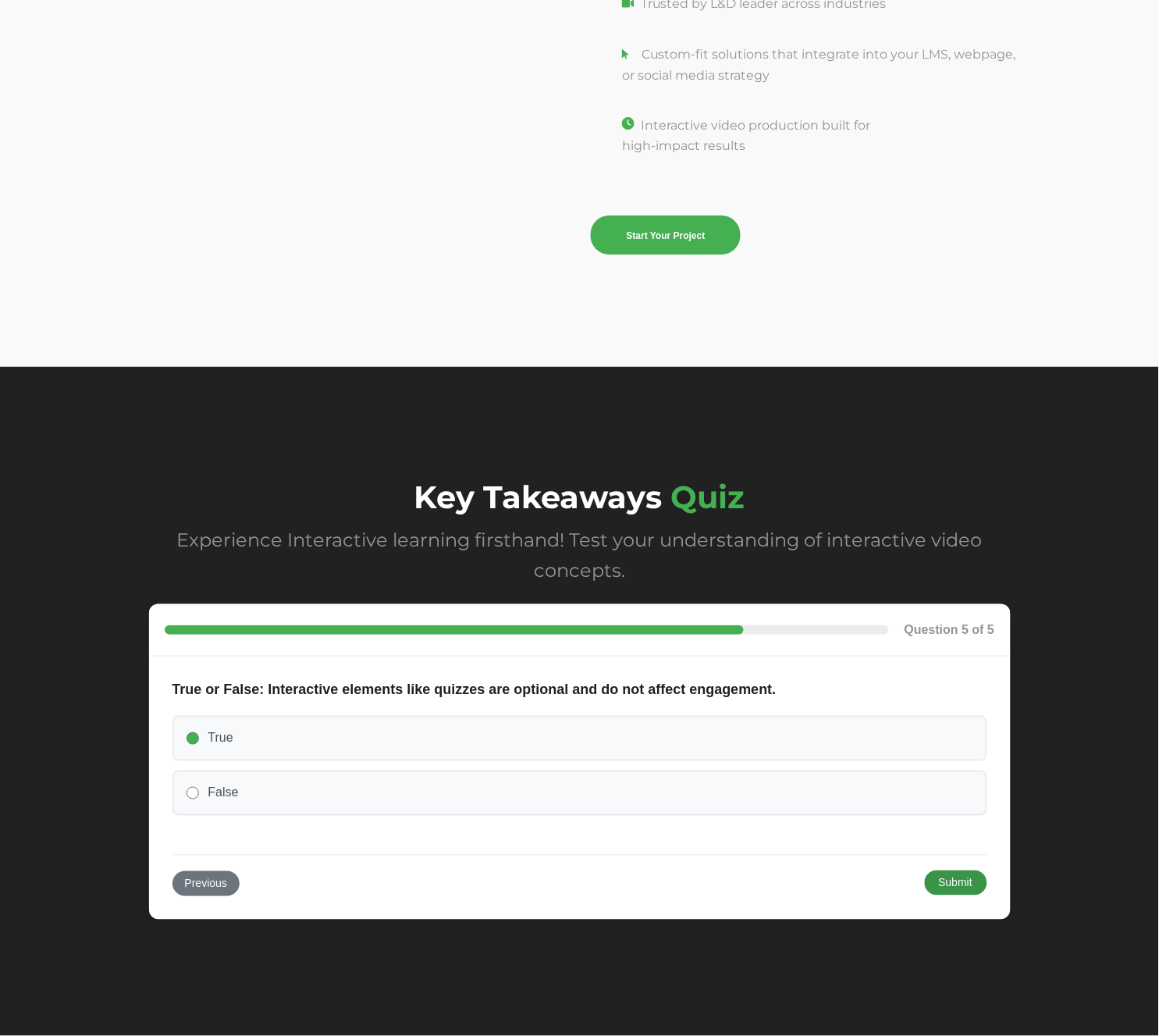
click at [961, 872] on button "Submit" at bounding box center [955, 883] width 63 height 25
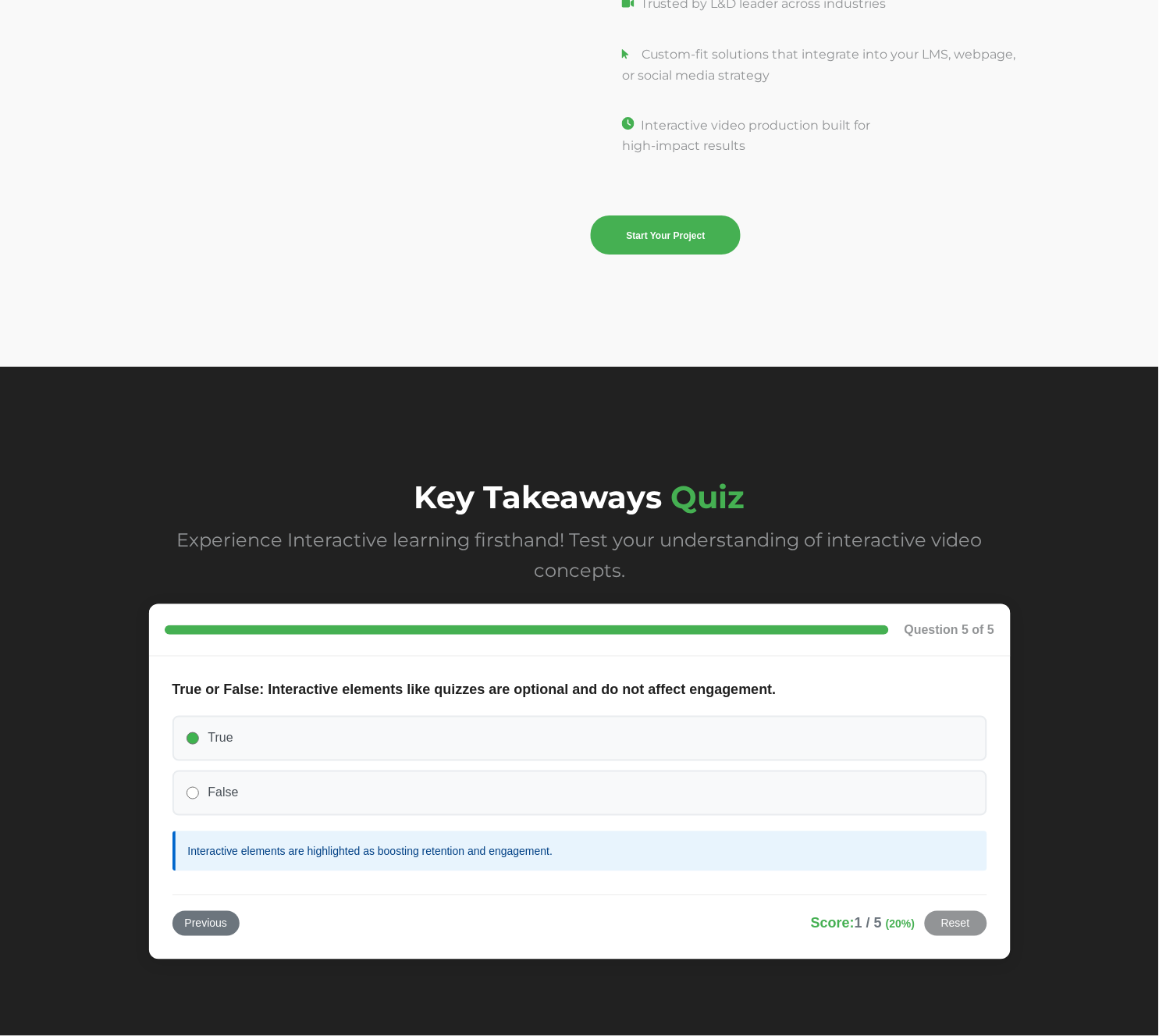
click at [324, 656] on form "True or False: Interactive elements like quizzes are optional and do not affect…" at bounding box center [580, 807] width 862 height 303
click at [309, 720] on label "True" at bounding box center [579, 738] width 815 height 45
drag, startPoint x: 445, startPoint y: 639, endPoint x: 436, endPoint y: 644, distance: 10.3
click at [446, 639] on div "Question 5 of 5" at bounding box center [580, 630] width 862 height 52
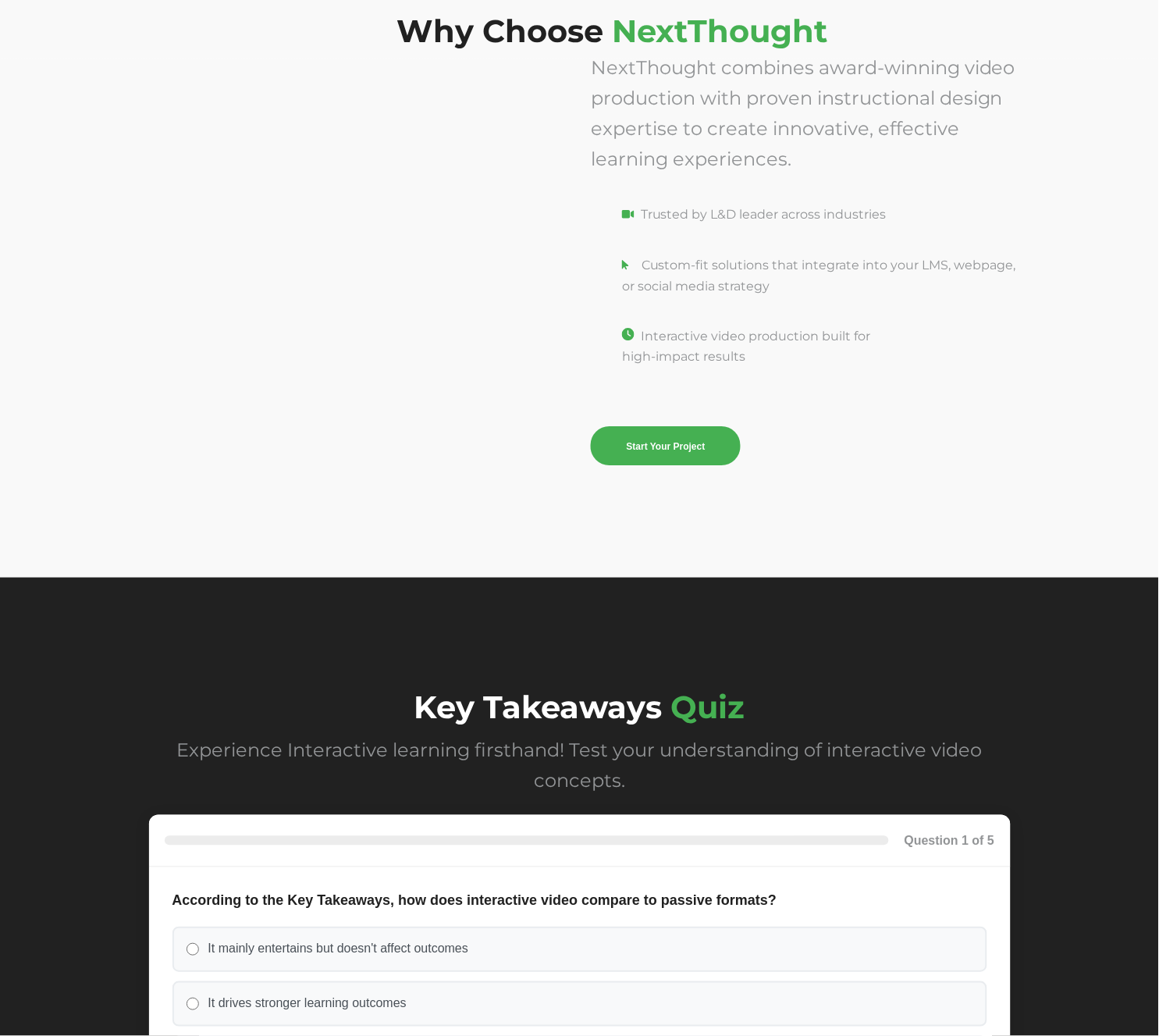
scroll to position [6402, 0]
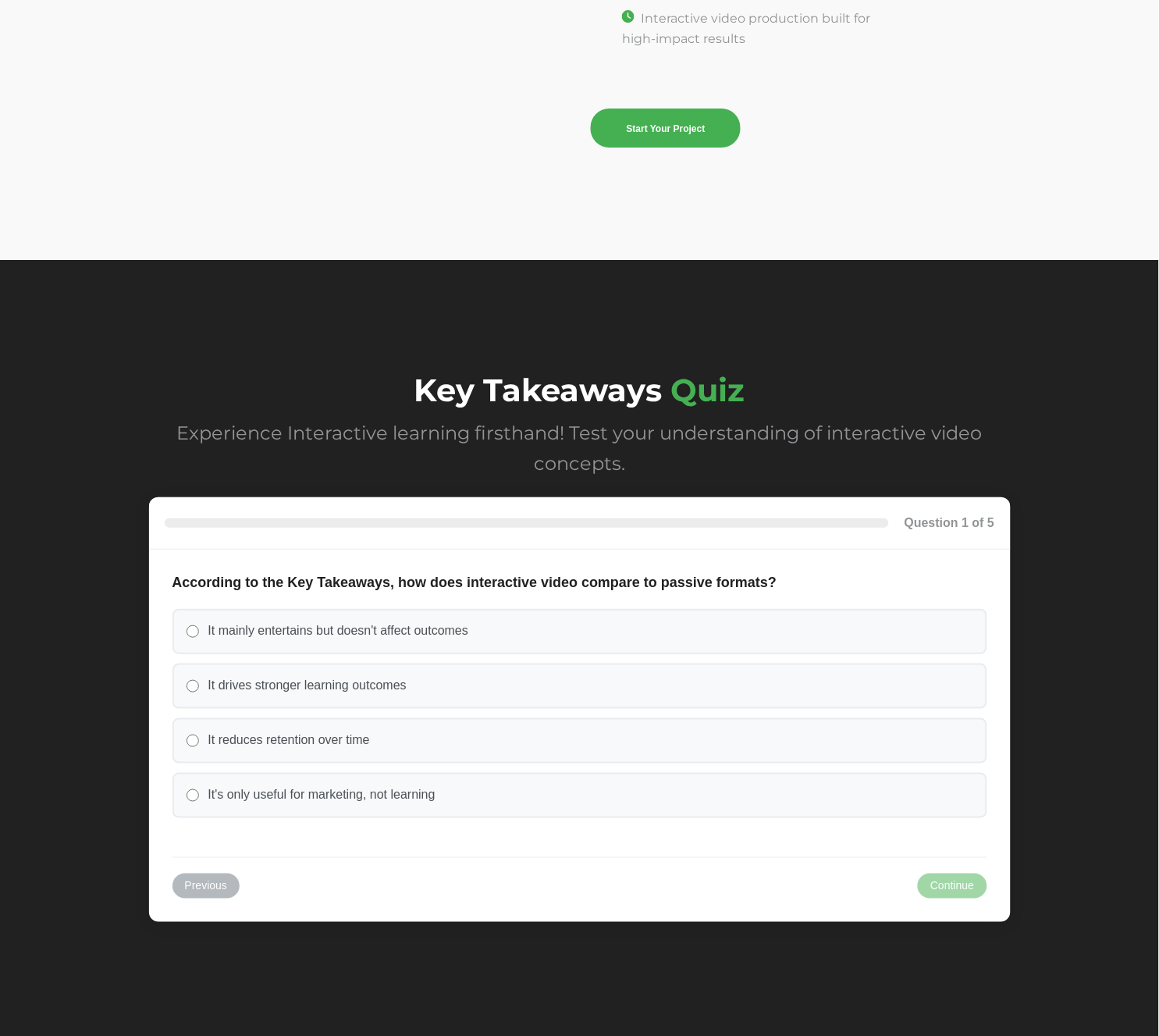
click at [672, 973] on div "Key Takeaways Quiz Experience Interactive learning firsthand! Test your underst…" at bounding box center [579, 655] width 1159 height 792
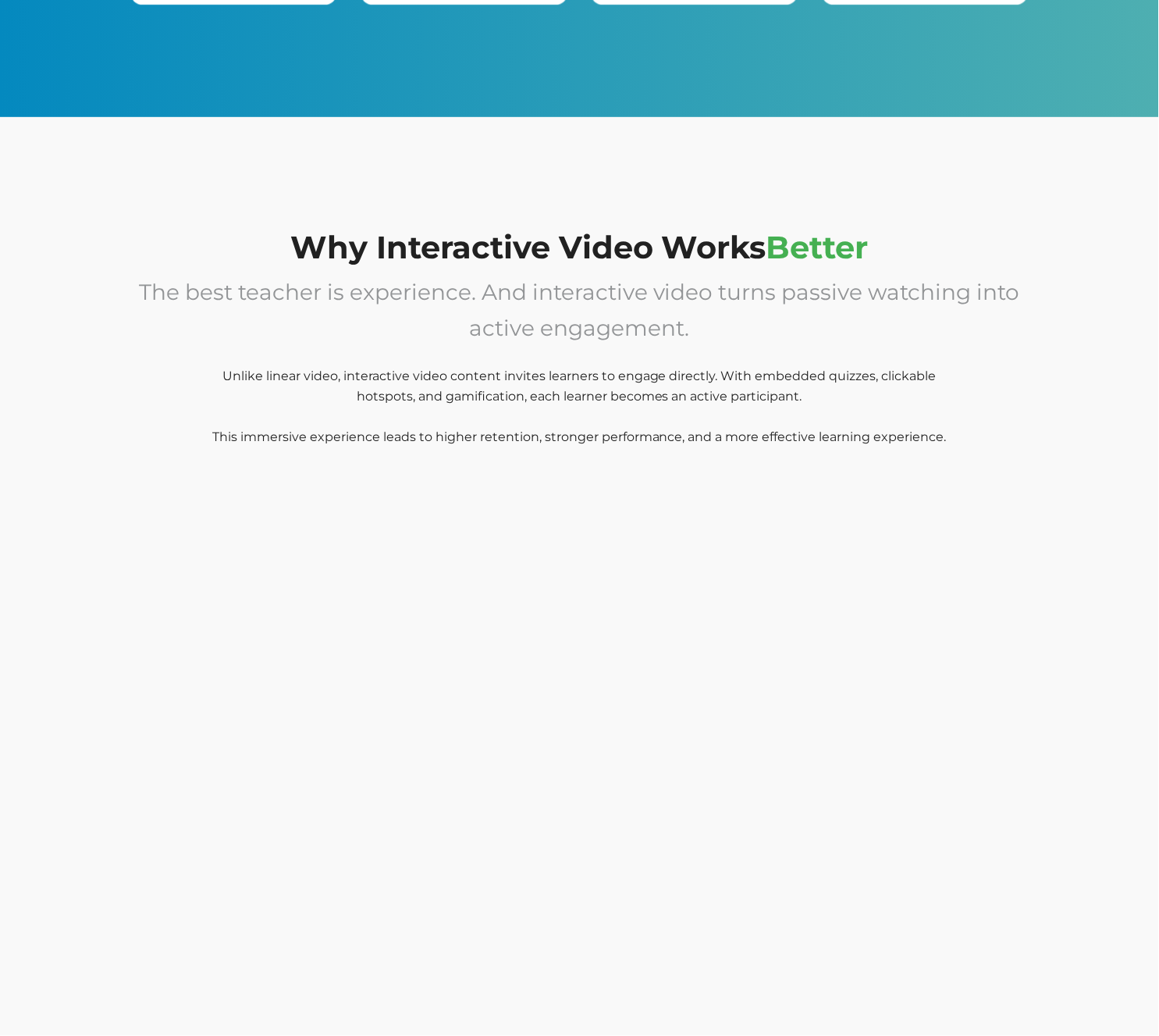
scroll to position [0, 0]
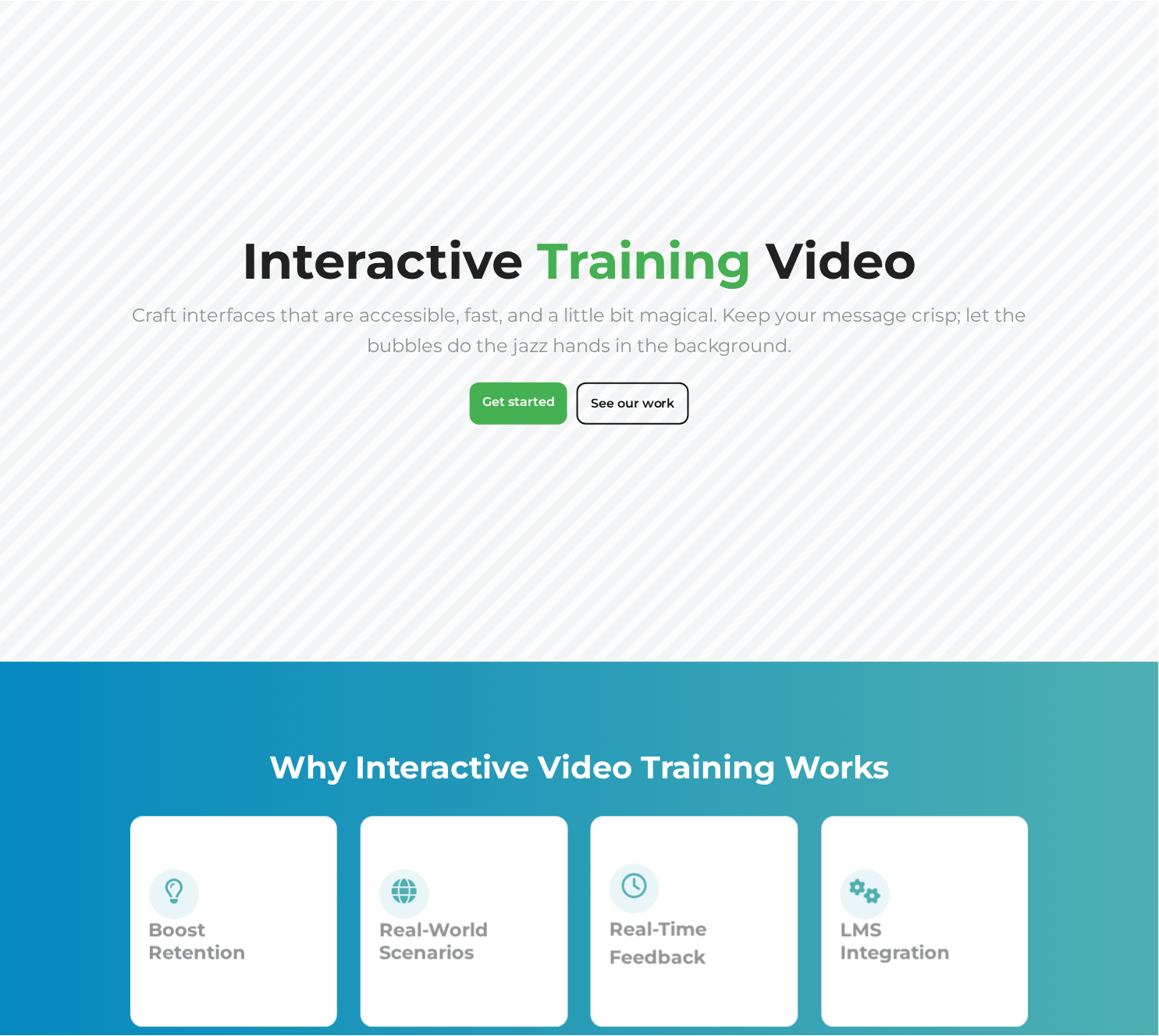
click at [607, 686] on div "Why Interactive Video Training Works Boost Retention Boosts retention and engag…" at bounding box center [579, 900] width 1159 height 477
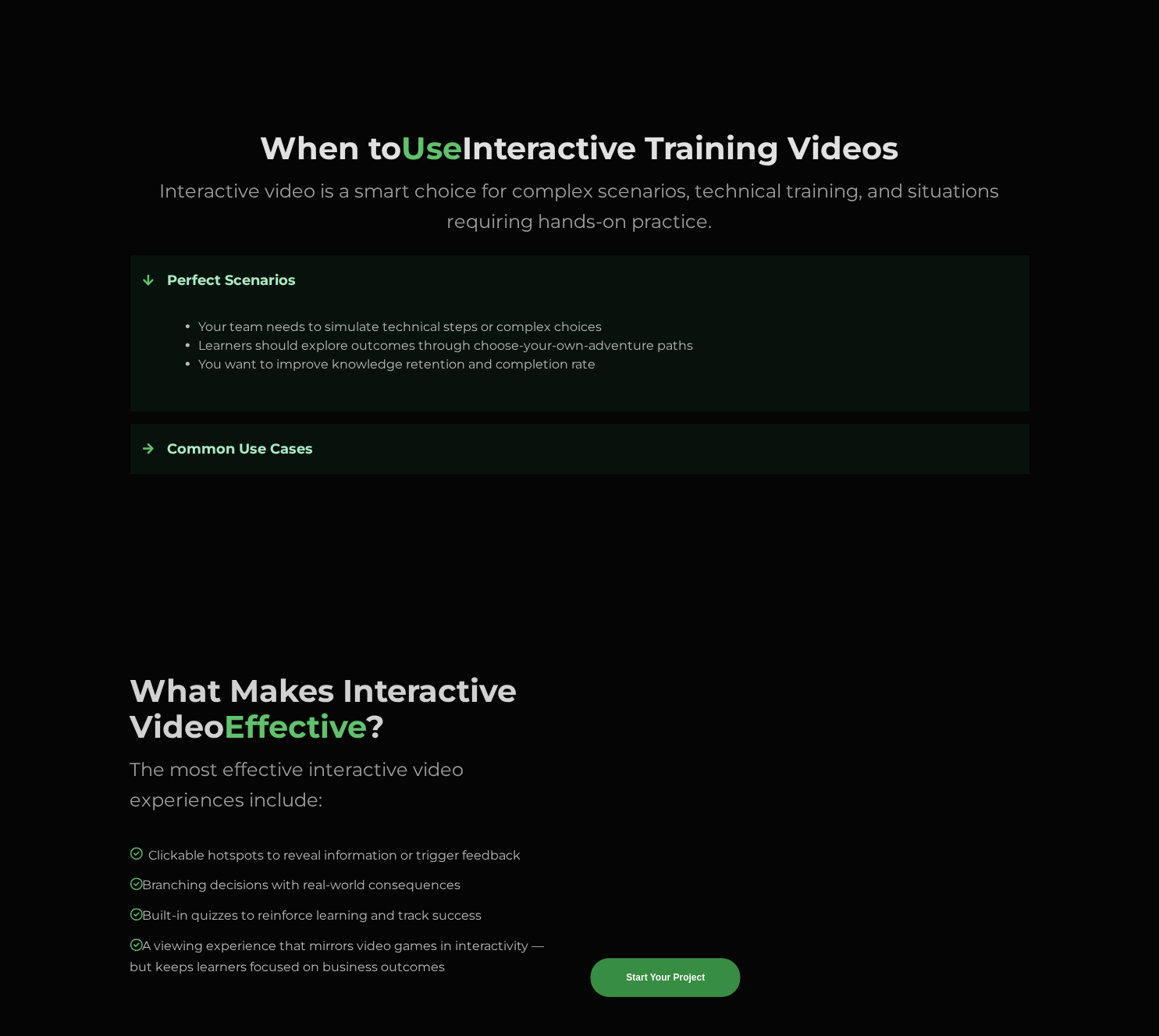
scroll to position [2660, 0]
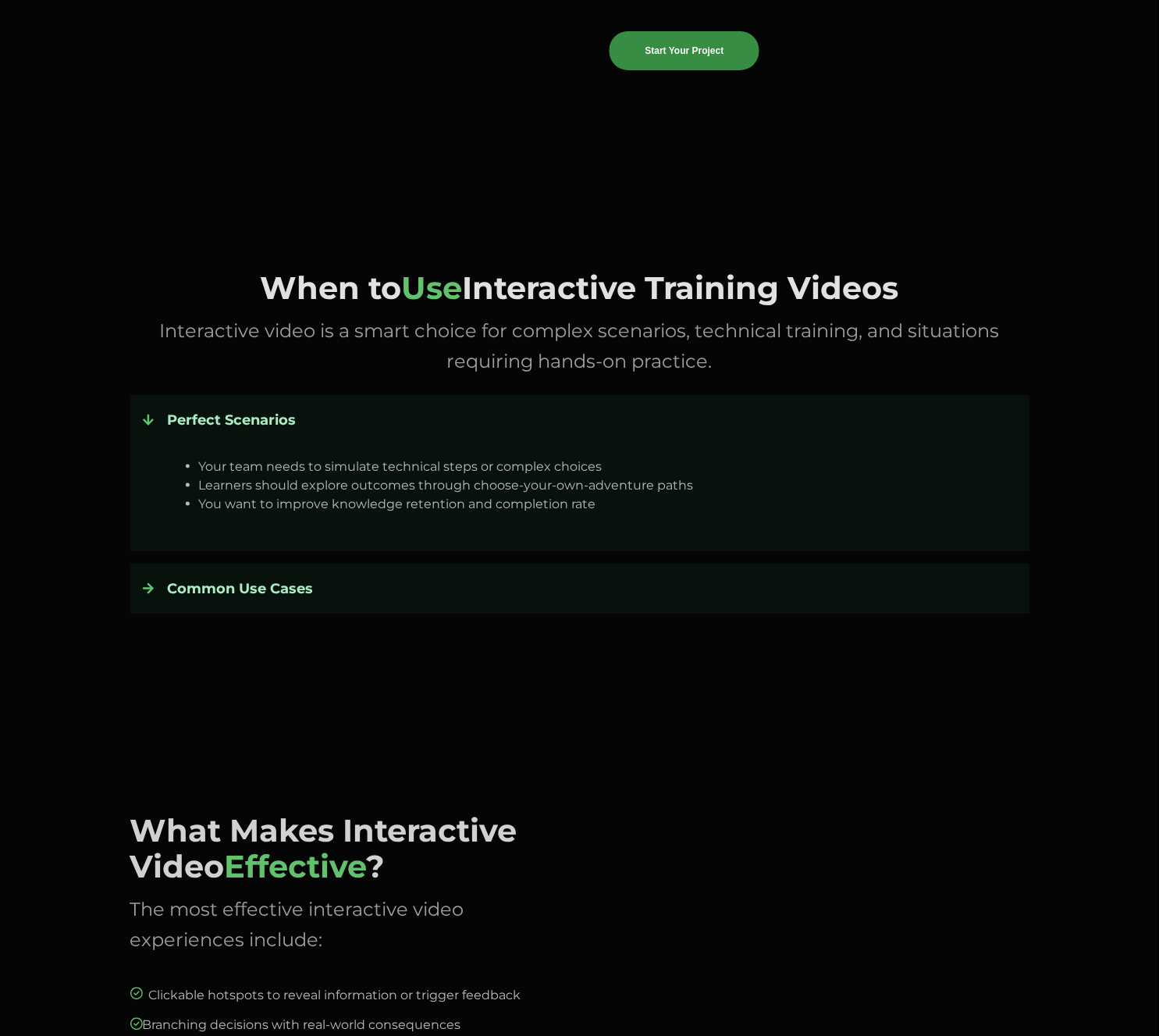
click at [150, 417] on icon at bounding box center [147, 419] width 11 height 13
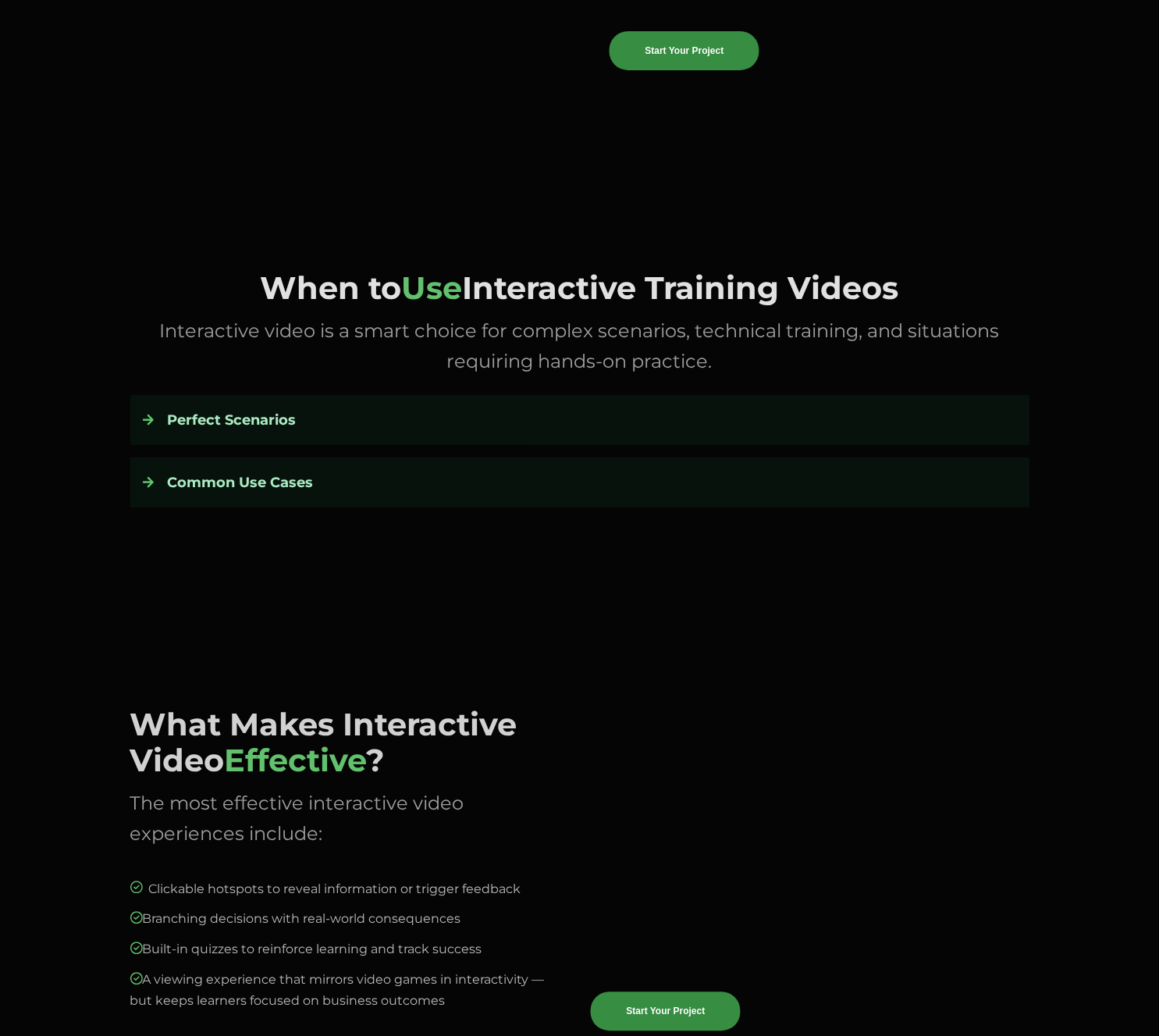
click at [159, 473] on div at bounding box center [155, 482] width 25 height 25
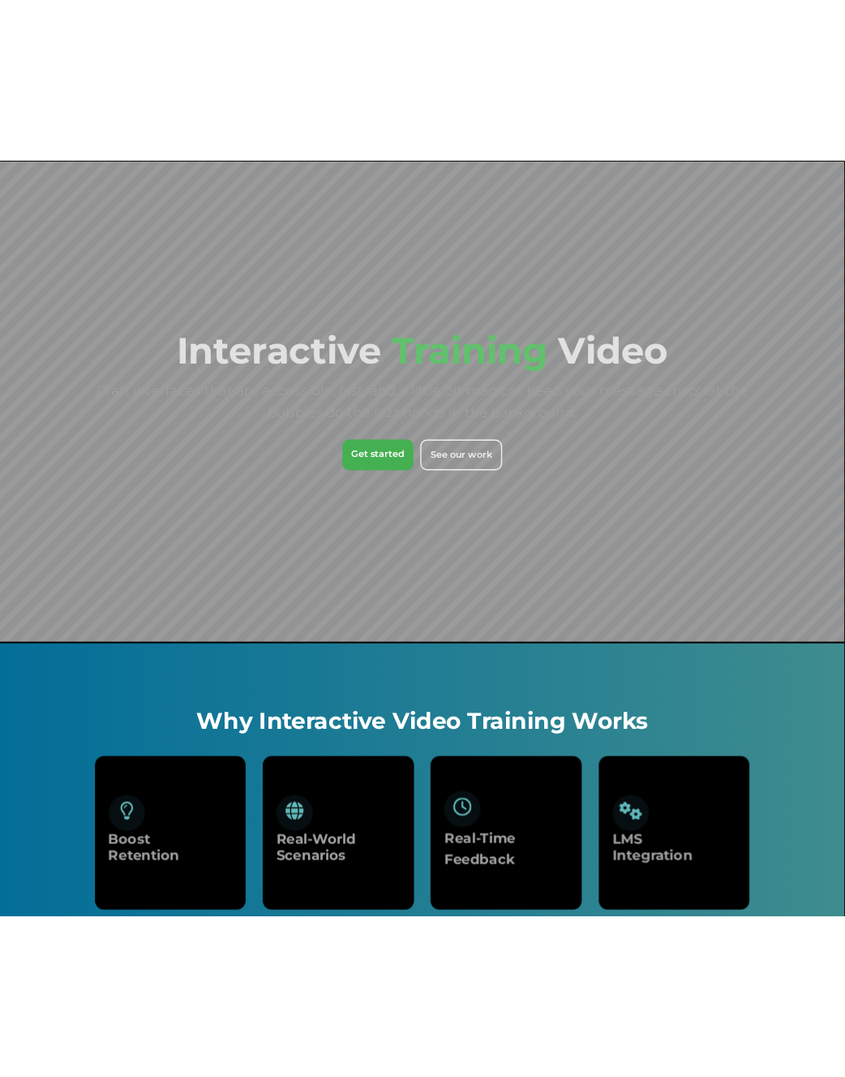
scroll to position [75, 0]
